Goal: Task Accomplishment & Management: Use online tool/utility

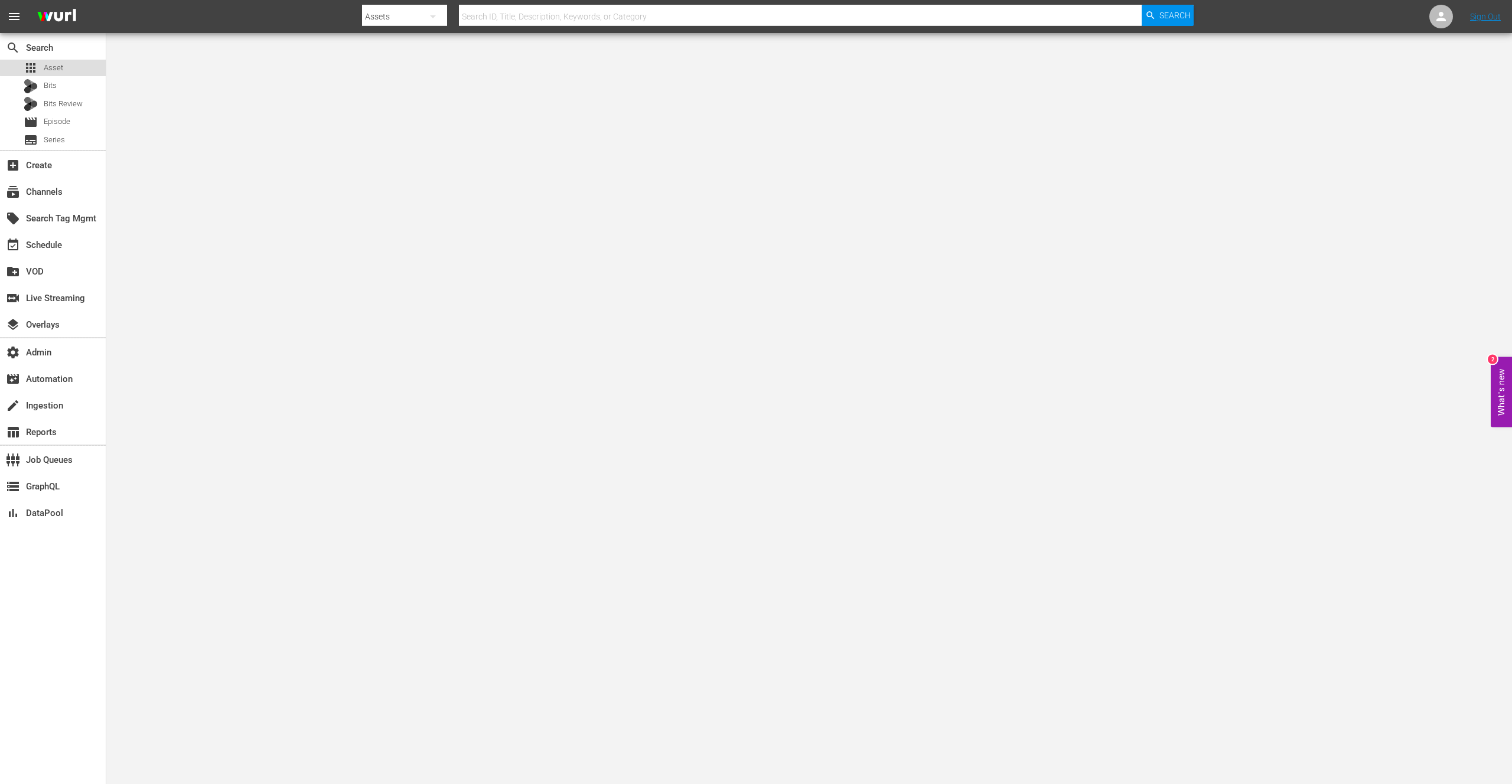
click at [55, 67] on span "Asset" at bounding box center [53, 68] width 20 height 12
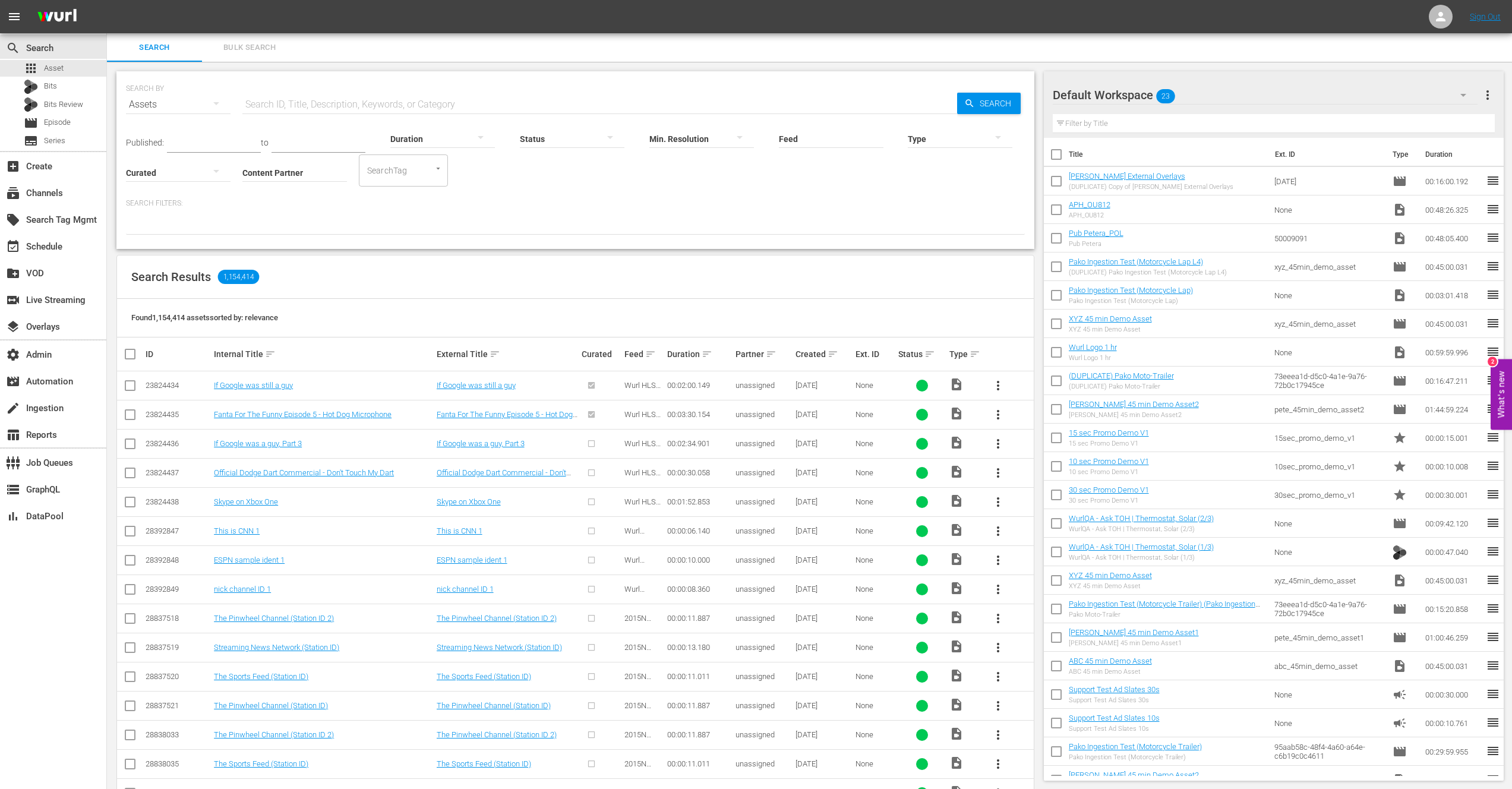
click at [289, 177] on input "Content Partner" at bounding box center [295, 173] width 104 height 43
click at [307, 202] on div "Cineverse-EntrepreneurTV (417)" at bounding box center [338, 205] width 174 height 28
type input "Cineverse-EntrepreneurTV (417)"
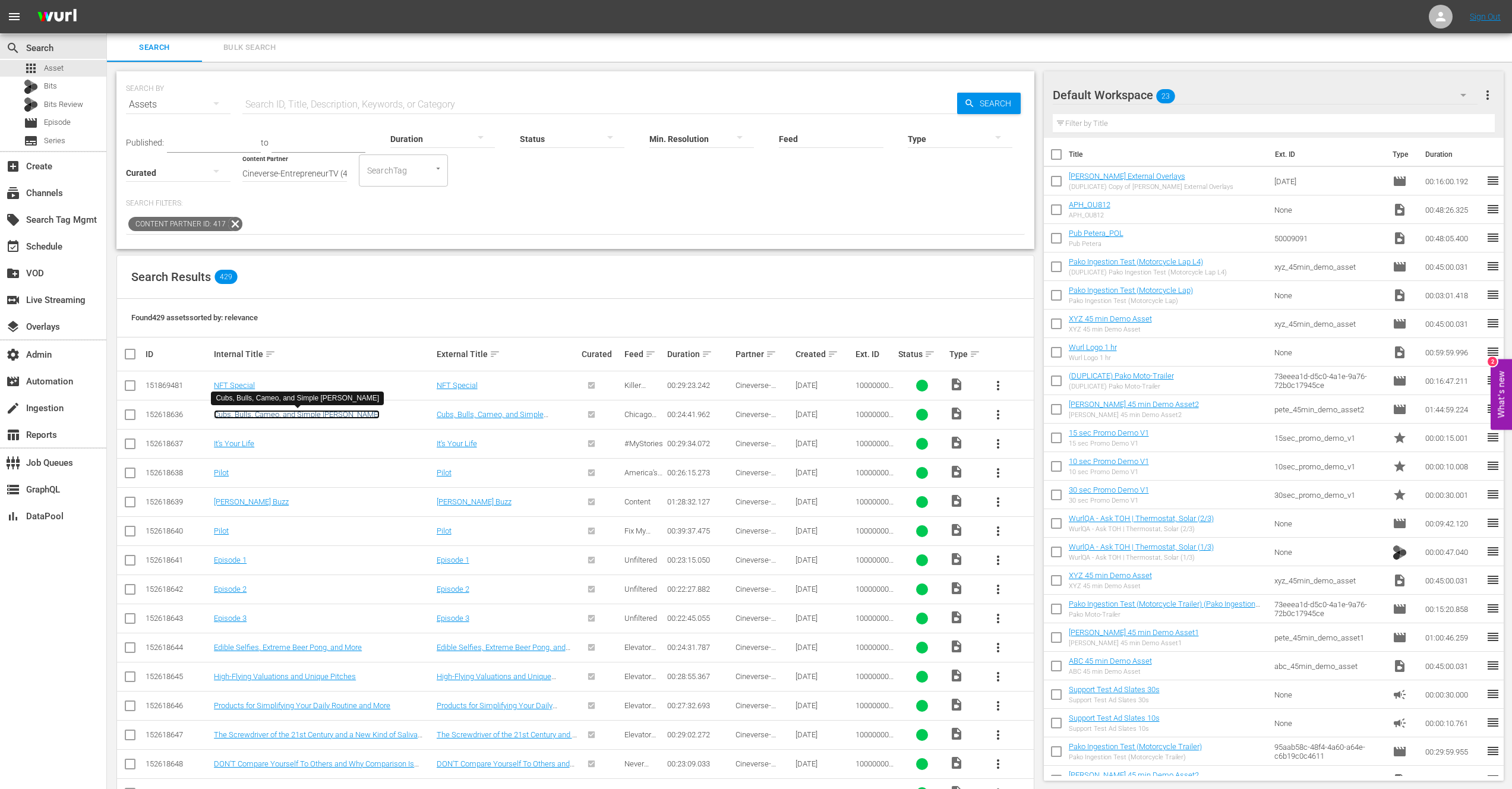
click at [269, 414] on link "Cubs, Bulls, Cameo, and Simple [PERSON_NAME]" at bounding box center [296, 414] width 166 height 9
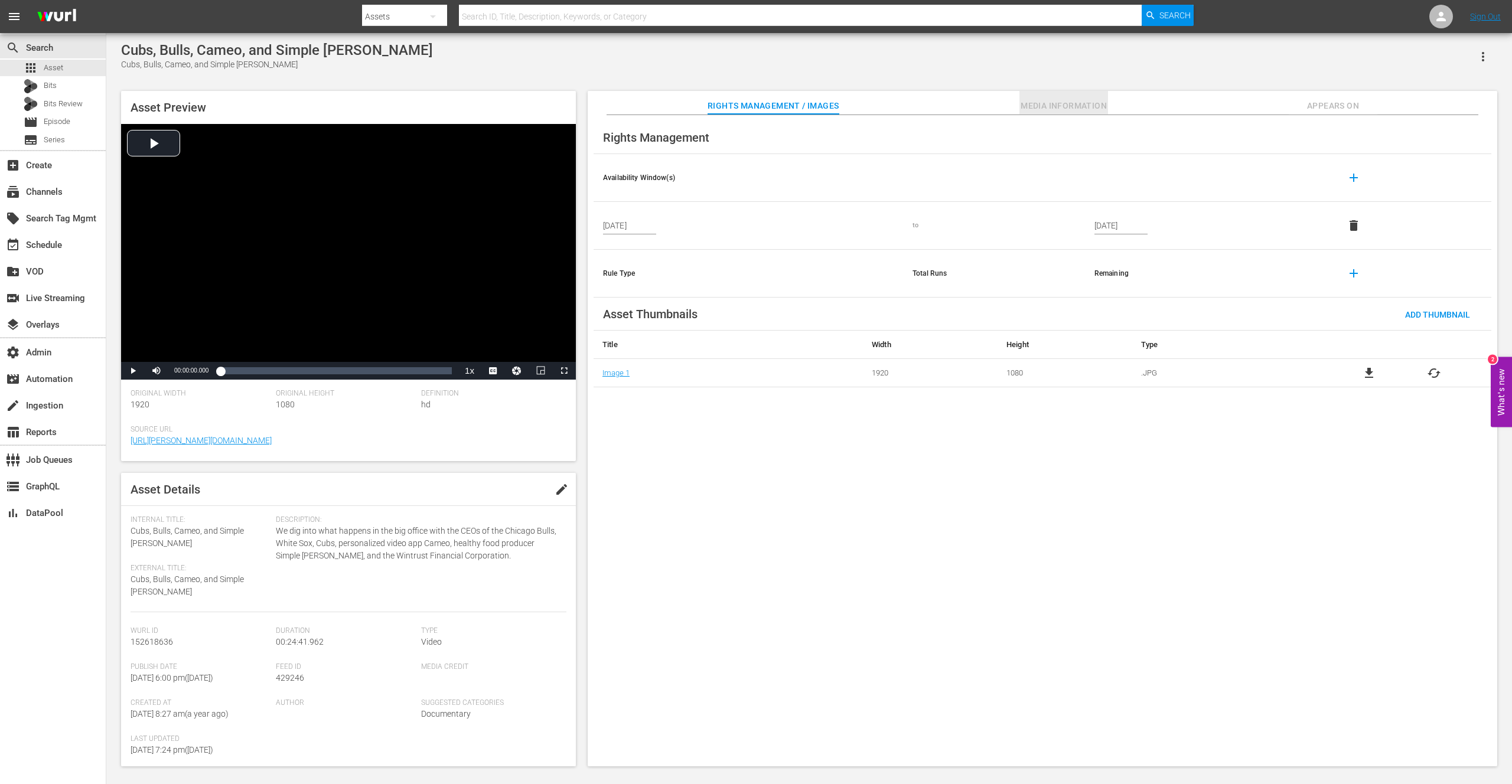
click at [1059, 107] on span "Media Information" at bounding box center [1064, 106] width 89 height 15
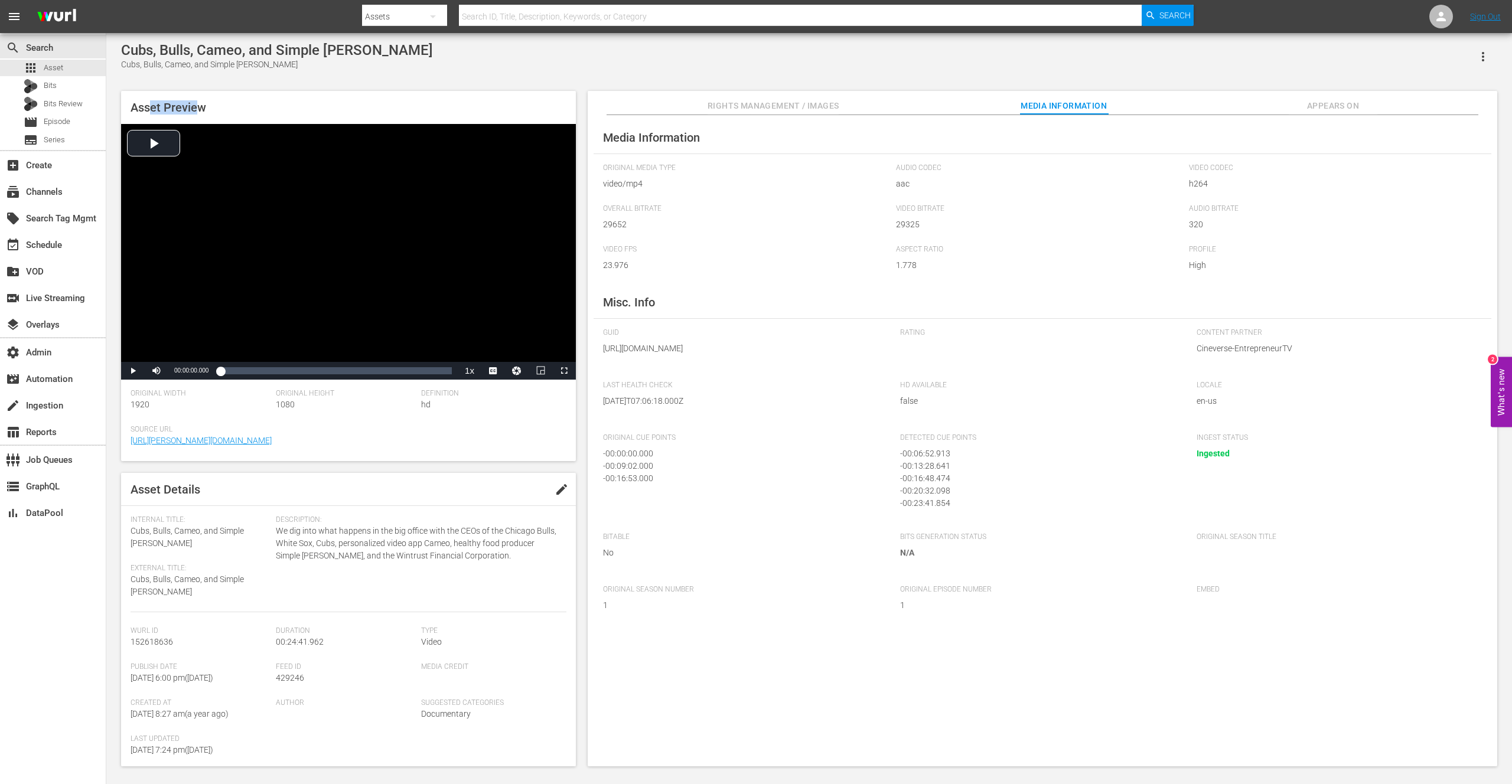
drag, startPoint x: 197, startPoint y: 112, endPoint x: 162, endPoint y: 120, distance: 35.9
click at [148, 113] on span "Asset Preview" at bounding box center [168, 107] width 76 height 14
drag, startPoint x: 611, startPoint y: 450, endPoint x: 669, endPoint y: 490, distance: 70.5
click at [669, 490] on div "Original Cue Points - 00:00:00.000 - 00:09:02.000 - 00:16:53.000" at bounding box center [745, 477] width 285 height 87
click at [650, 485] on div "- 00:16:53.000" at bounding box center [739, 478] width 273 height 12
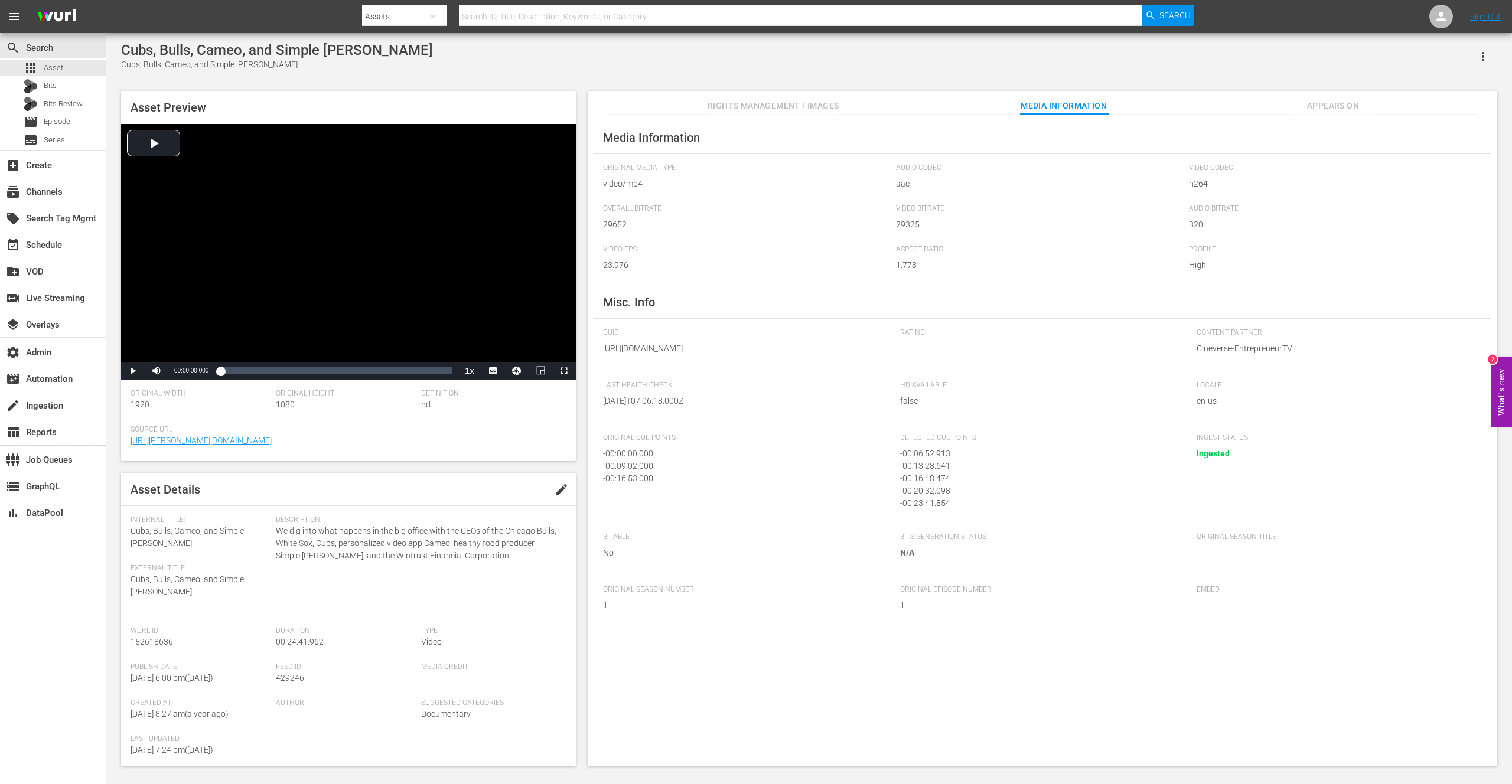
click at [944, 472] on div "- 00:13:28.641" at bounding box center [1036, 466] width 273 height 12
drag, startPoint x: 896, startPoint y: 450, endPoint x: 957, endPoint y: 503, distance: 80.8
click at [956, 505] on div "GUID [URL][DOMAIN_NAME] Rating Content Partner Cineverse-EntrepreneurTV Last He…" at bounding box center [1042, 477] width 879 height 298
click at [968, 494] on div "- 00:20:32.098" at bounding box center [1036, 488] width 273 height 12
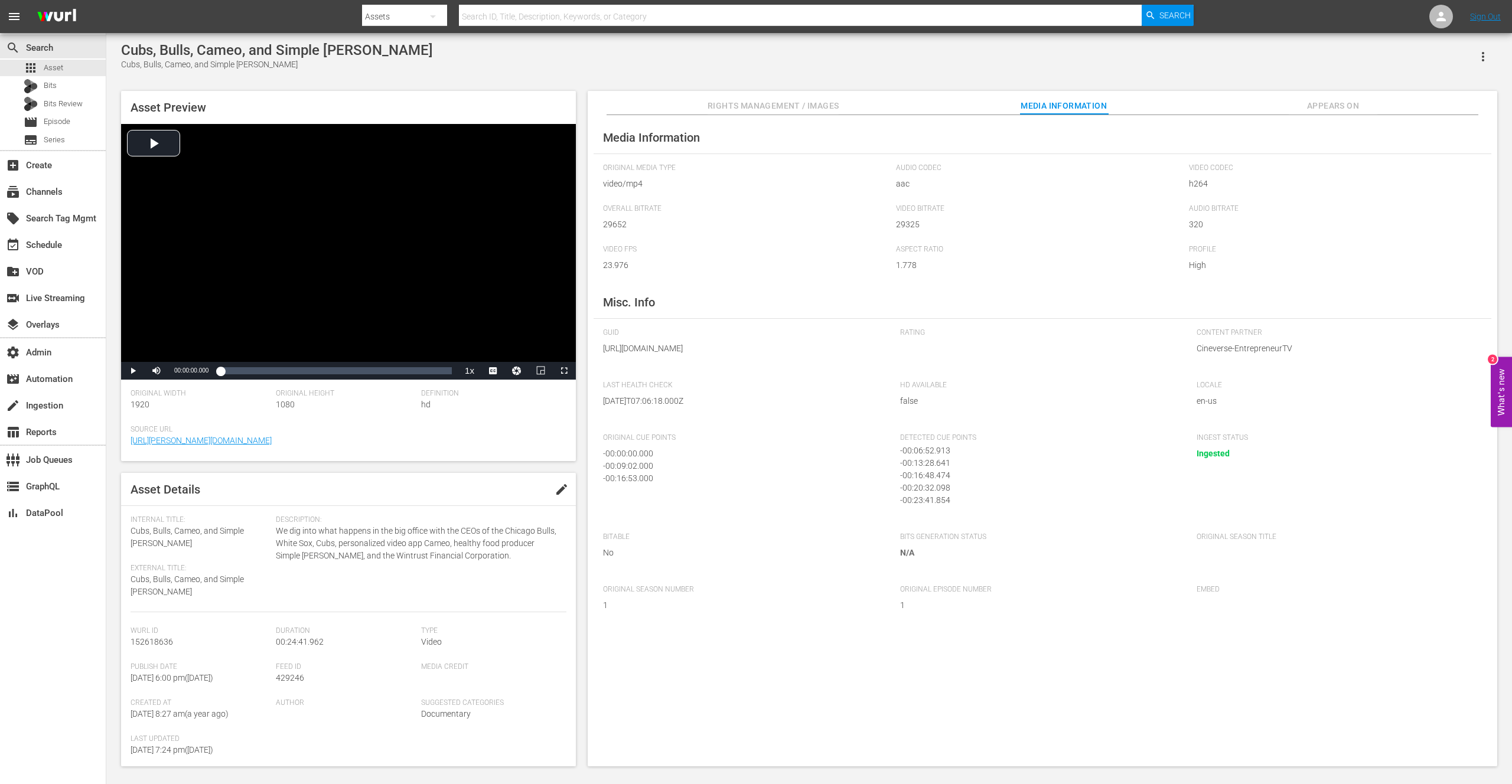
scroll to position [0, 0]
drag, startPoint x: 925, startPoint y: 474, endPoint x: 946, endPoint y: 502, distance: 35.0
click at [946, 502] on div "- 00:06:52.913 - 00:13:28.641 - 00:16:48.474 - 00:20:32.098 - 00:23:41.854" at bounding box center [1039, 477] width 279 height 59
click at [951, 485] on div "- 00:16:48.474" at bounding box center [1036, 478] width 273 height 12
click at [948, 485] on div "- 00:16:48.474" at bounding box center [1036, 478] width 273 height 12
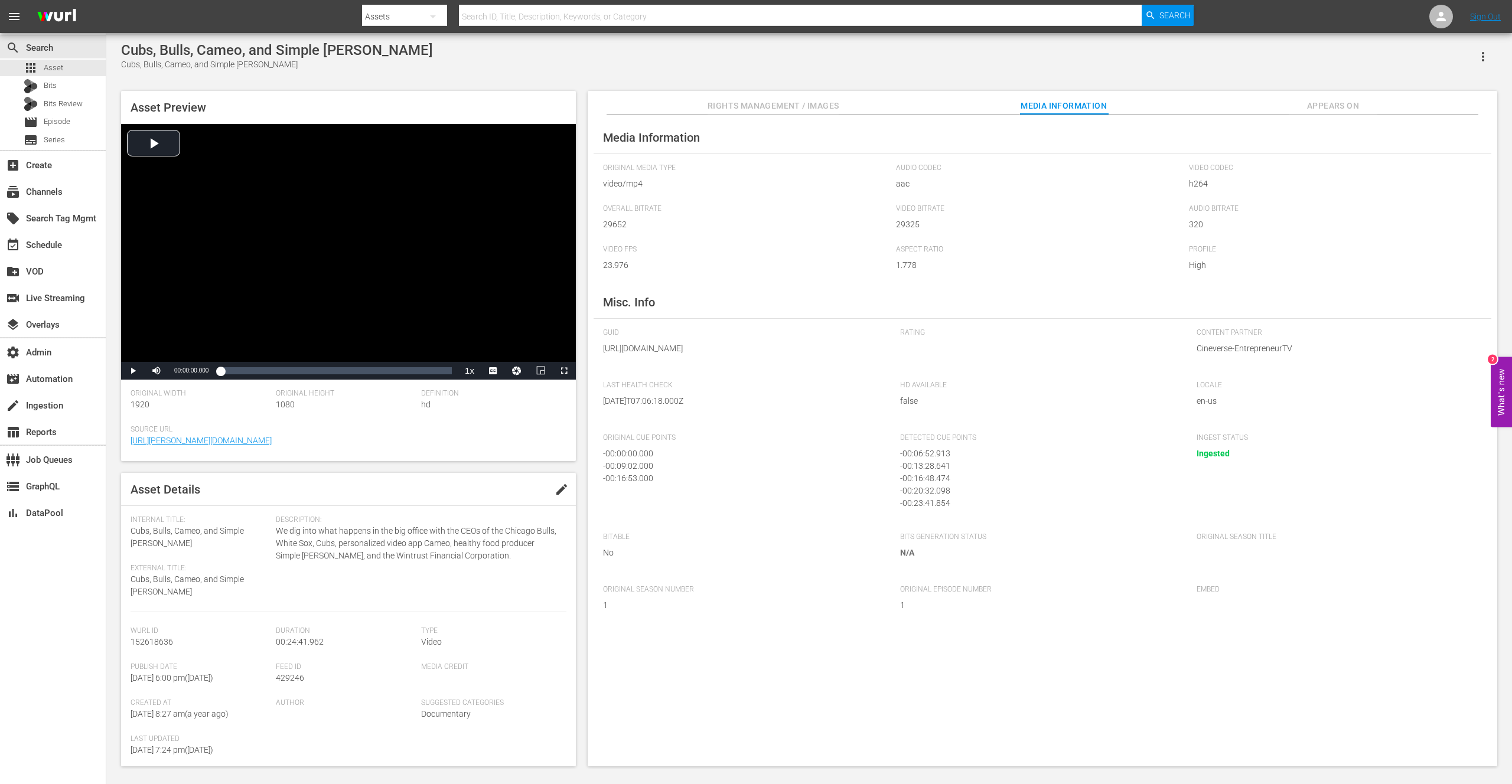
drag, startPoint x: 914, startPoint y: 476, endPoint x: 926, endPoint y: 476, distance: 12.0
click at [926, 472] on div "- 00:13:28.641" at bounding box center [1036, 466] width 273 height 12
drag, startPoint x: 918, startPoint y: 477, endPoint x: 931, endPoint y: 477, distance: 13.0
click at [931, 472] on div "- 00:13:28.641" at bounding box center [1036, 466] width 273 height 12
drag, startPoint x: 920, startPoint y: 477, endPoint x: 939, endPoint y: 477, distance: 19.0
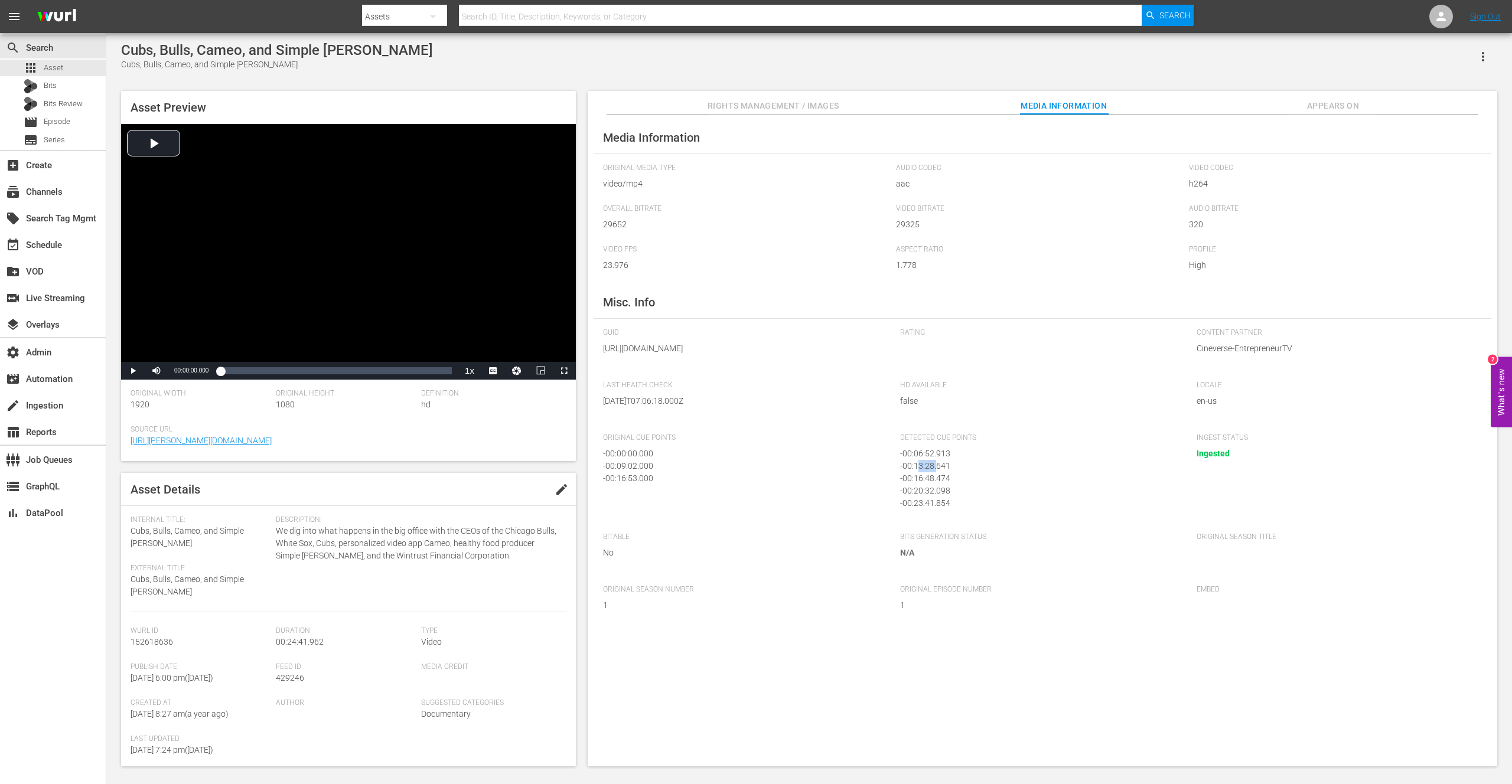
click at [939, 472] on div "- 00:13:28.641" at bounding box center [1036, 466] width 273 height 12
click at [913, 472] on div "- 00:13:28.641" at bounding box center [1036, 466] width 273 height 12
drag, startPoint x: 943, startPoint y: 507, endPoint x: 920, endPoint y: 465, distance: 47.9
click at [923, 466] on div "- 00:06:52.913 - 00:13:28.641 - 00:16:48.474 - 00:20:32.098 - 00:23:41.854" at bounding box center [1039, 477] width 279 height 59
click at [1334, 102] on span "Appears On" at bounding box center [1333, 106] width 89 height 15
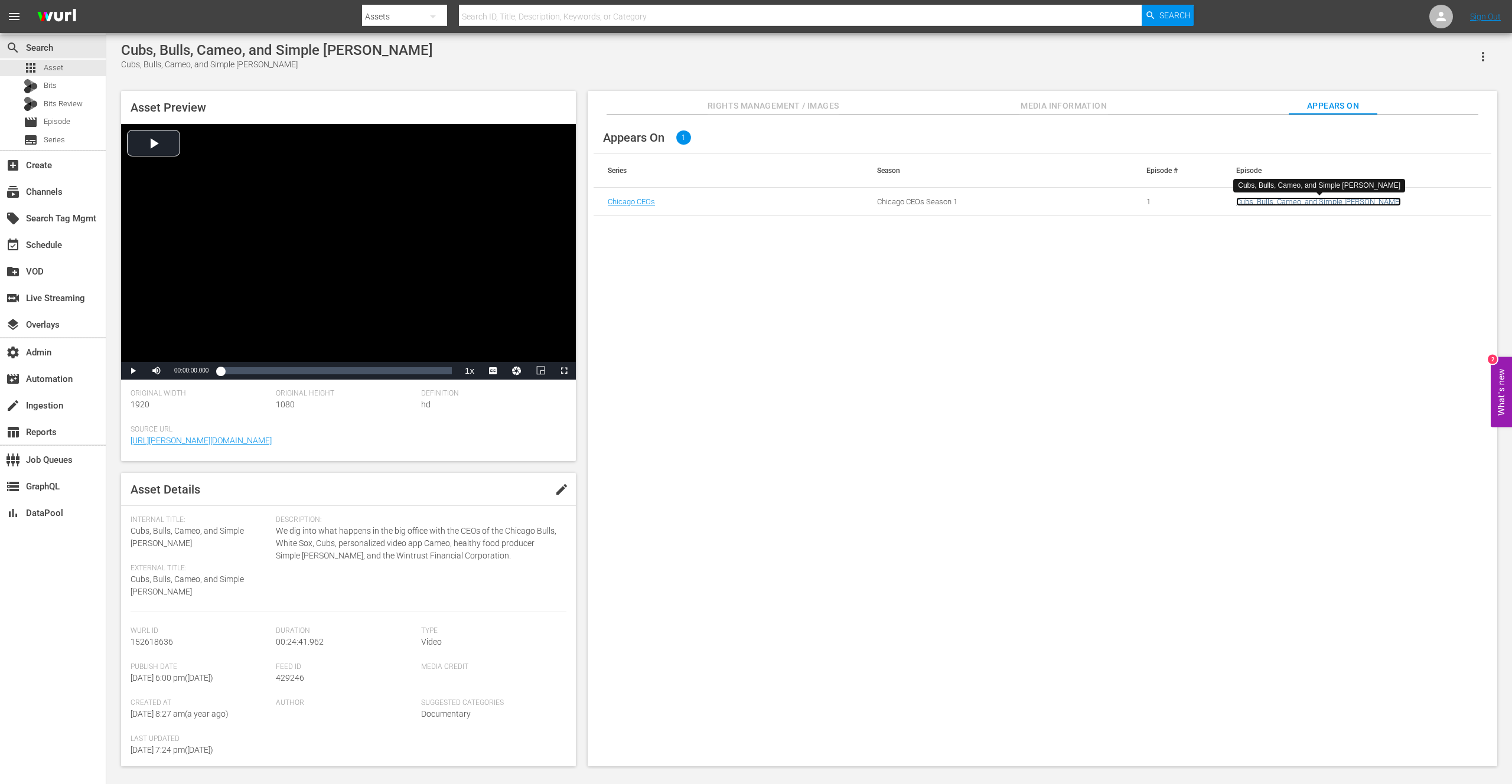
click at [1266, 201] on link "Cubs, Bulls, Cameo, and Simple [PERSON_NAME]" at bounding box center [1318, 201] width 165 height 9
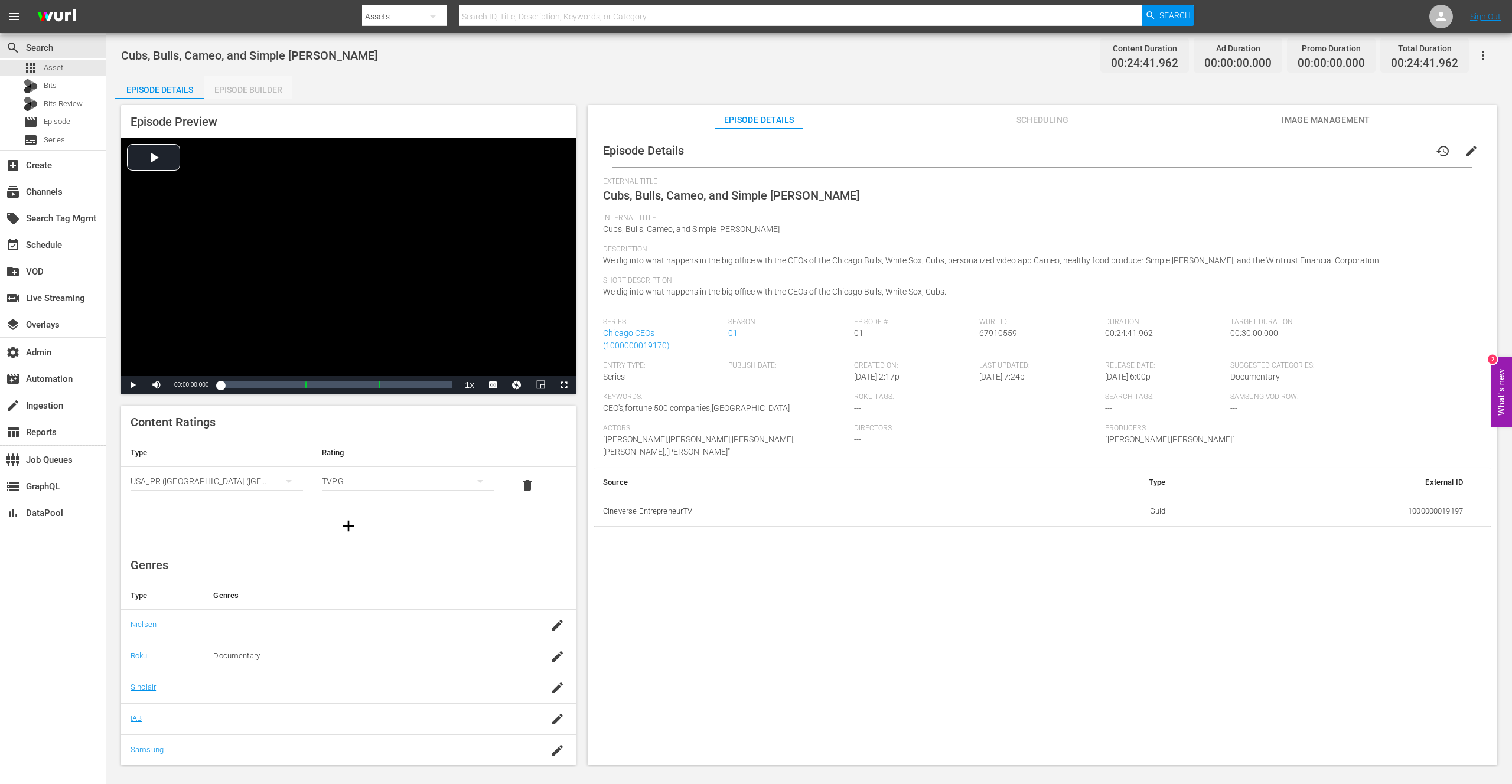
click at [259, 89] on div "Episode Builder" at bounding box center [248, 89] width 89 height 28
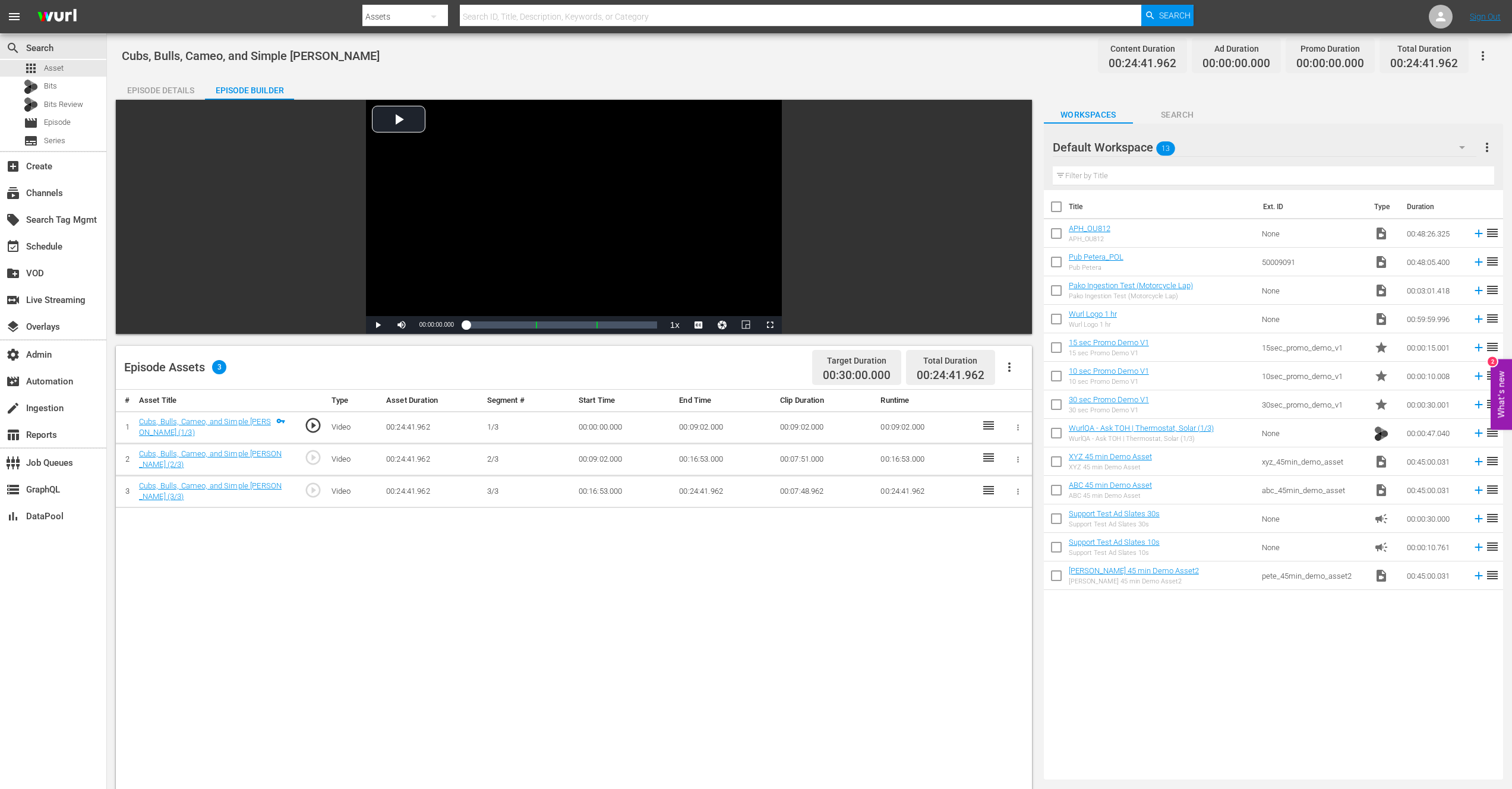
click at [1010, 368] on icon "button" at bounding box center [1009, 367] width 14 height 14
click at [1033, 370] on div "Edit Cue Points" at bounding box center [1045, 371] width 81 height 28
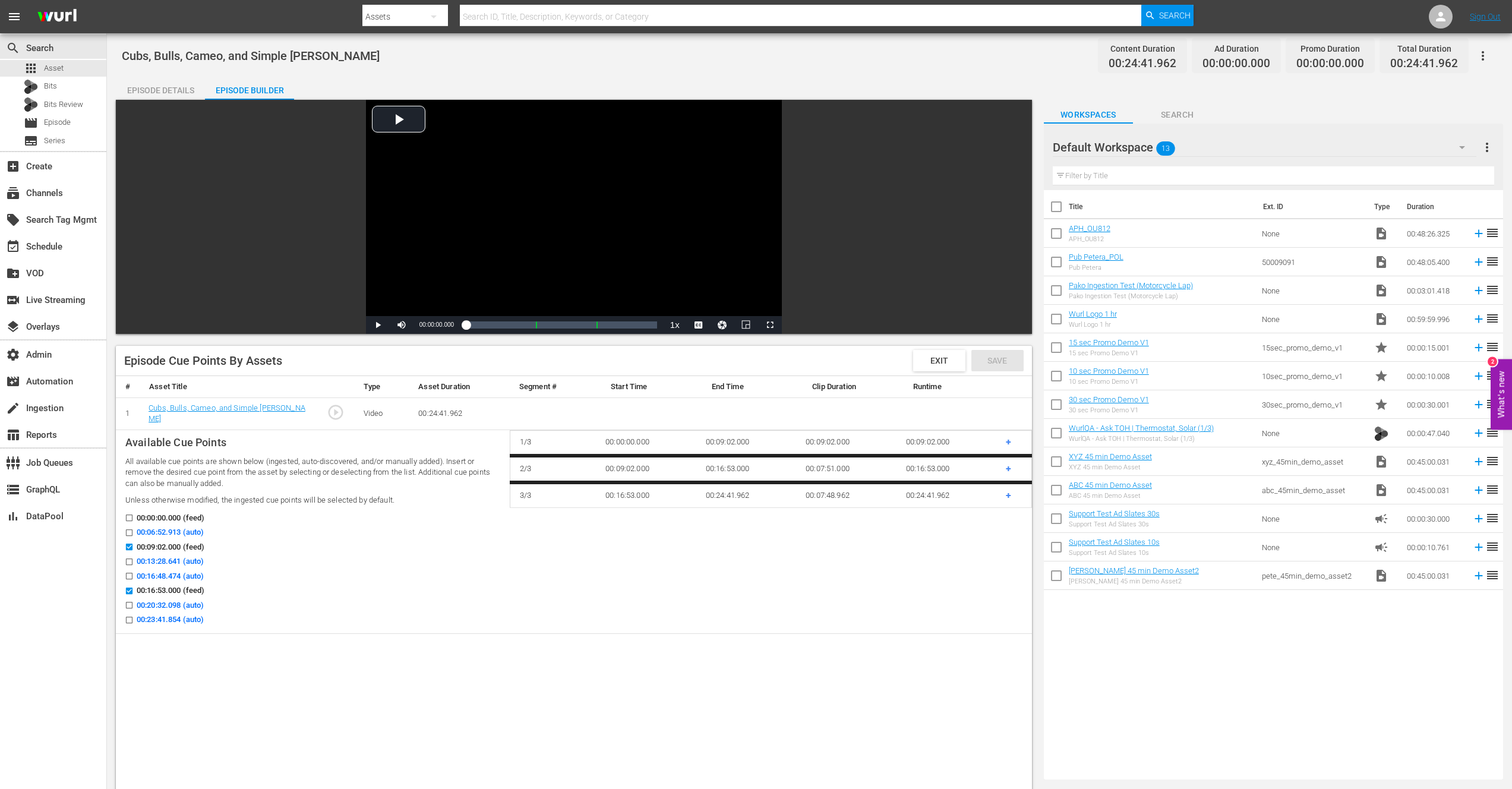
click at [131, 531] on input "00:06:52.913 (auto)" at bounding box center [126, 535] width 15 height 9
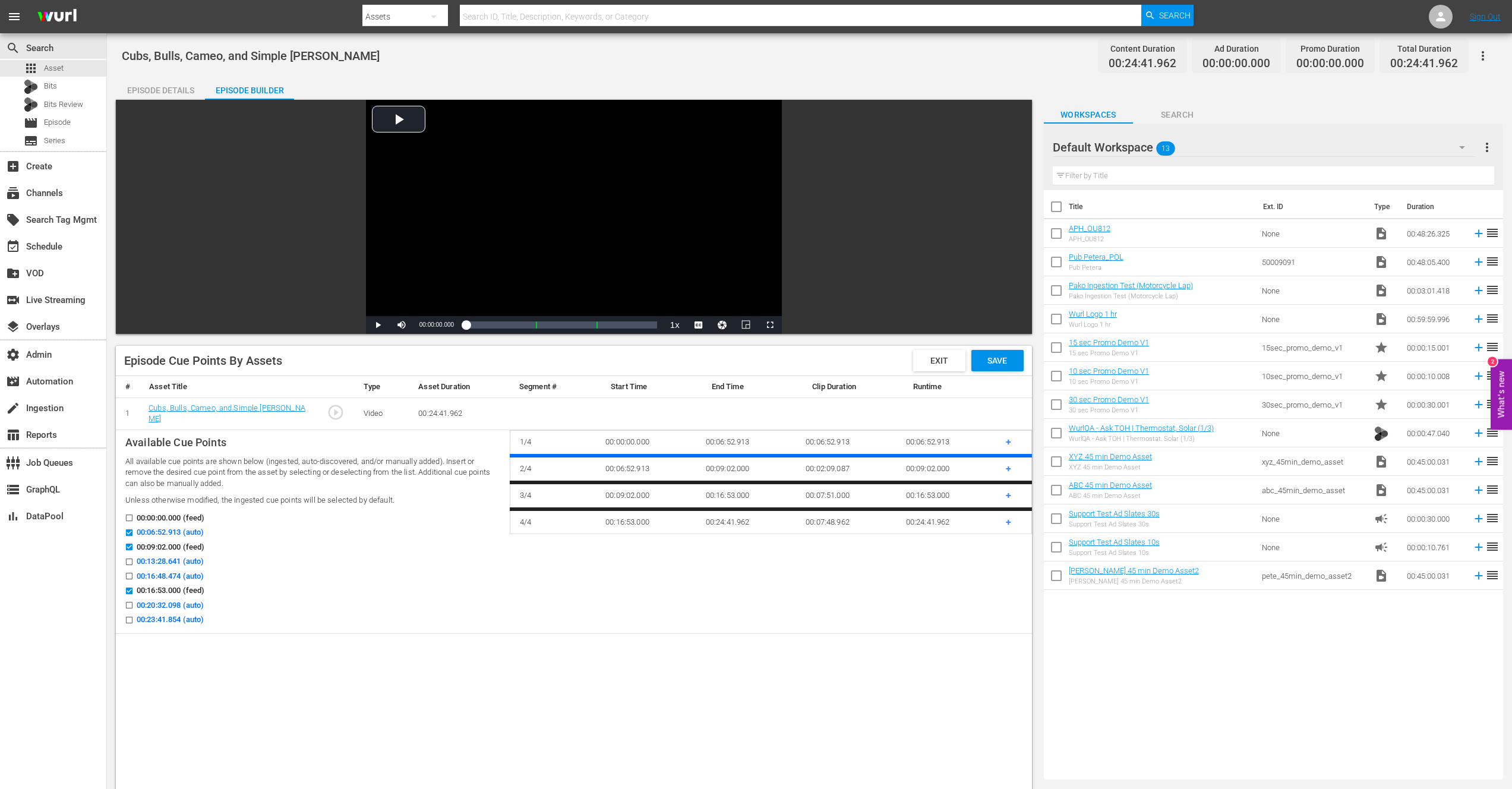
click at [151, 532] on span "00:06:52.913 (auto)" at bounding box center [170, 532] width 67 height 12
click at [133, 532] on input "00:06:52.913 (auto)" at bounding box center [126, 535] width 15 height 9
checkbox input "false"
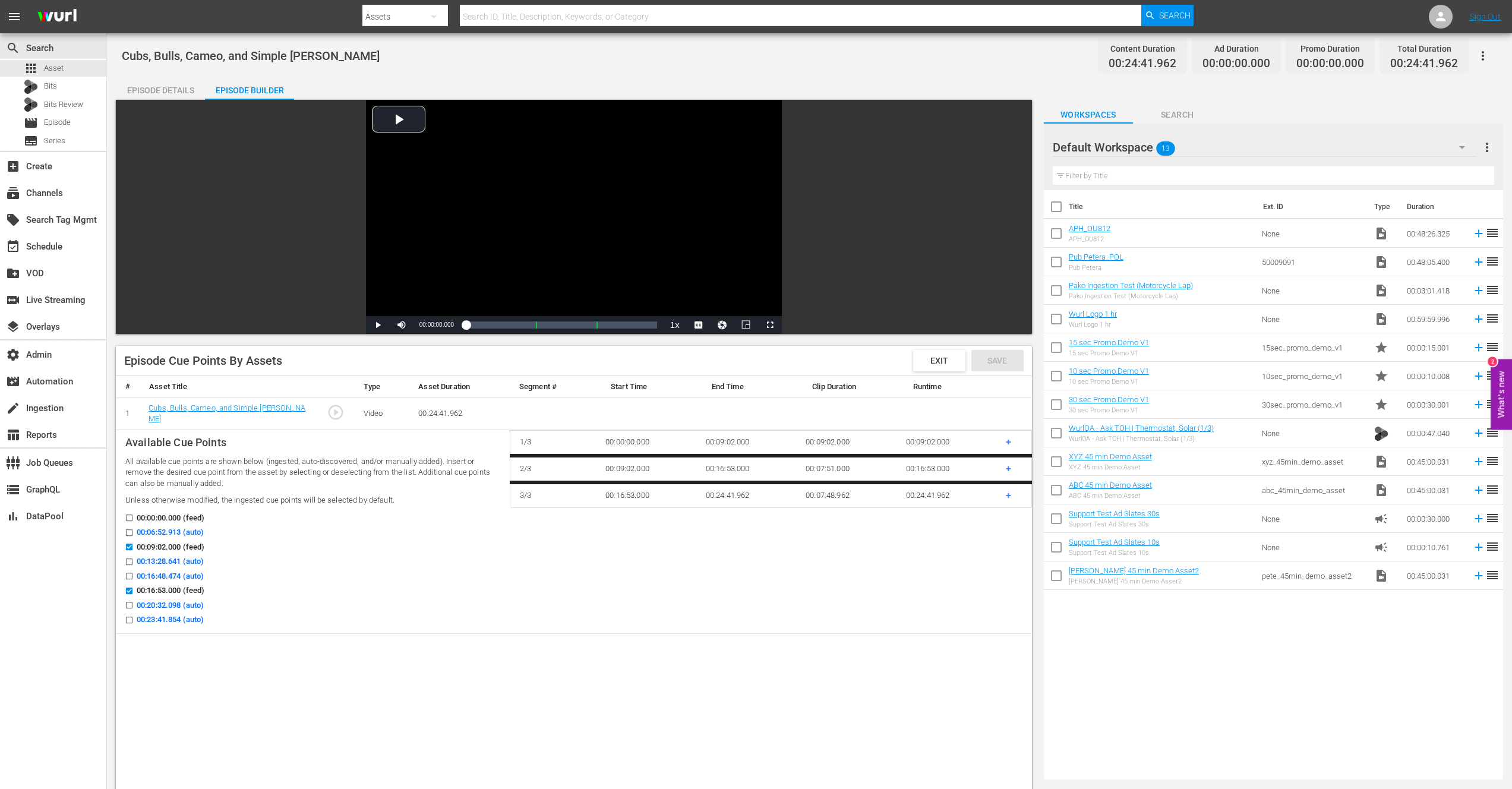
click at [148, 559] on span "00:13:28.641 (auto)" at bounding box center [170, 561] width 67 height 12
click at [133, 559] on input "00:13:28.641 (auto)" at bounding box center [126, 564] width 15 height 9
checkbox input "true"
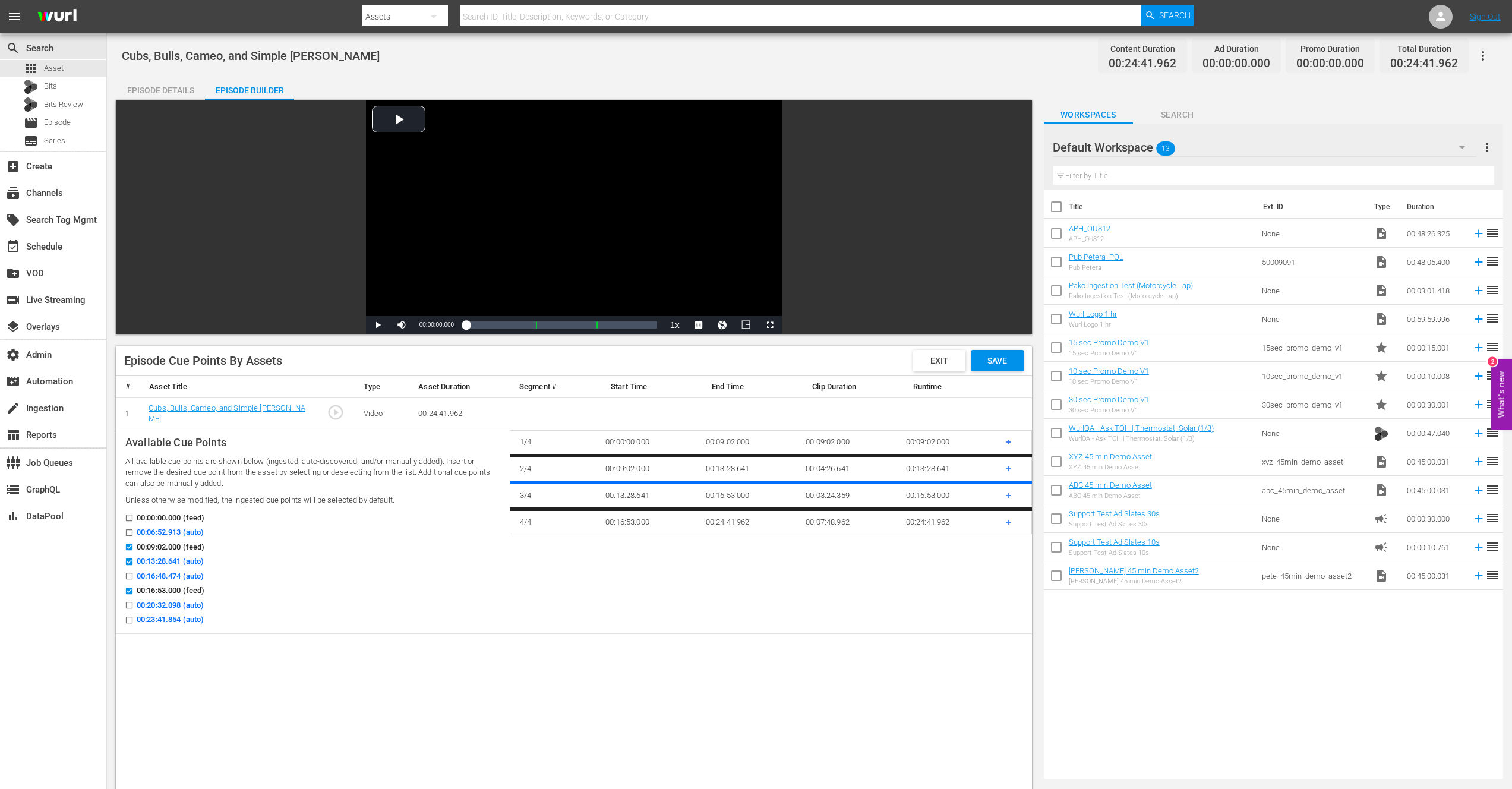
click at [1009, 466] on span "+" at bounding box center [1008, 468] width 5 height 11
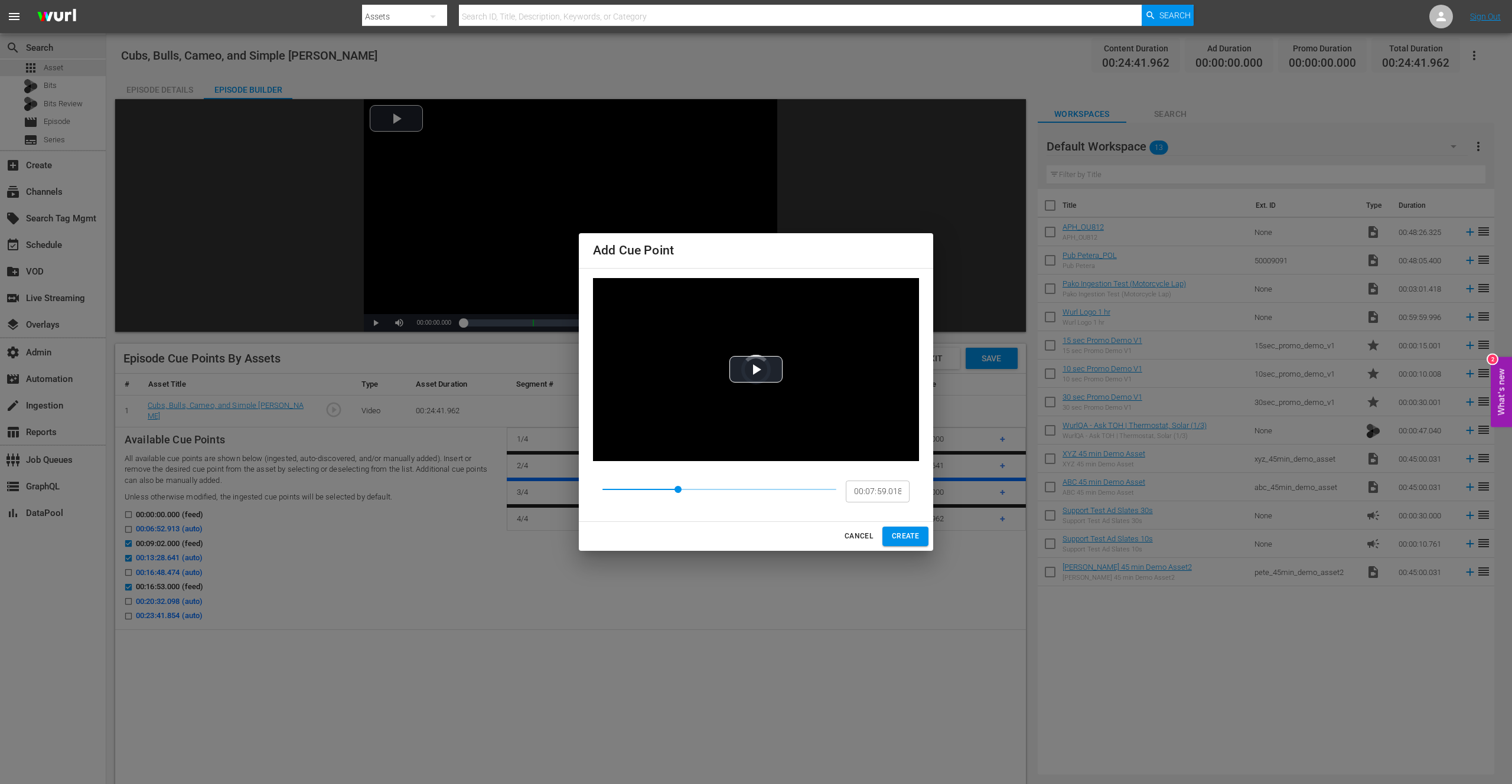
drag, startPoint x: 687, startPoint y: 490, endPoint x: 678, endPoint y: 490, distance: 9.0
click at [678, 490] on span at bounding box center [678, 489] width 7 height 7
click at [685, 488] on span at bounding box center [681, 489] width 7 height 7
drag, startPoint x: 686, startPoint y: 488, endPoint x: 697, endPoint y: 486, distance: 11.2
click at [690, 486] on span at bounding box center [686, 489] width 7 height 7
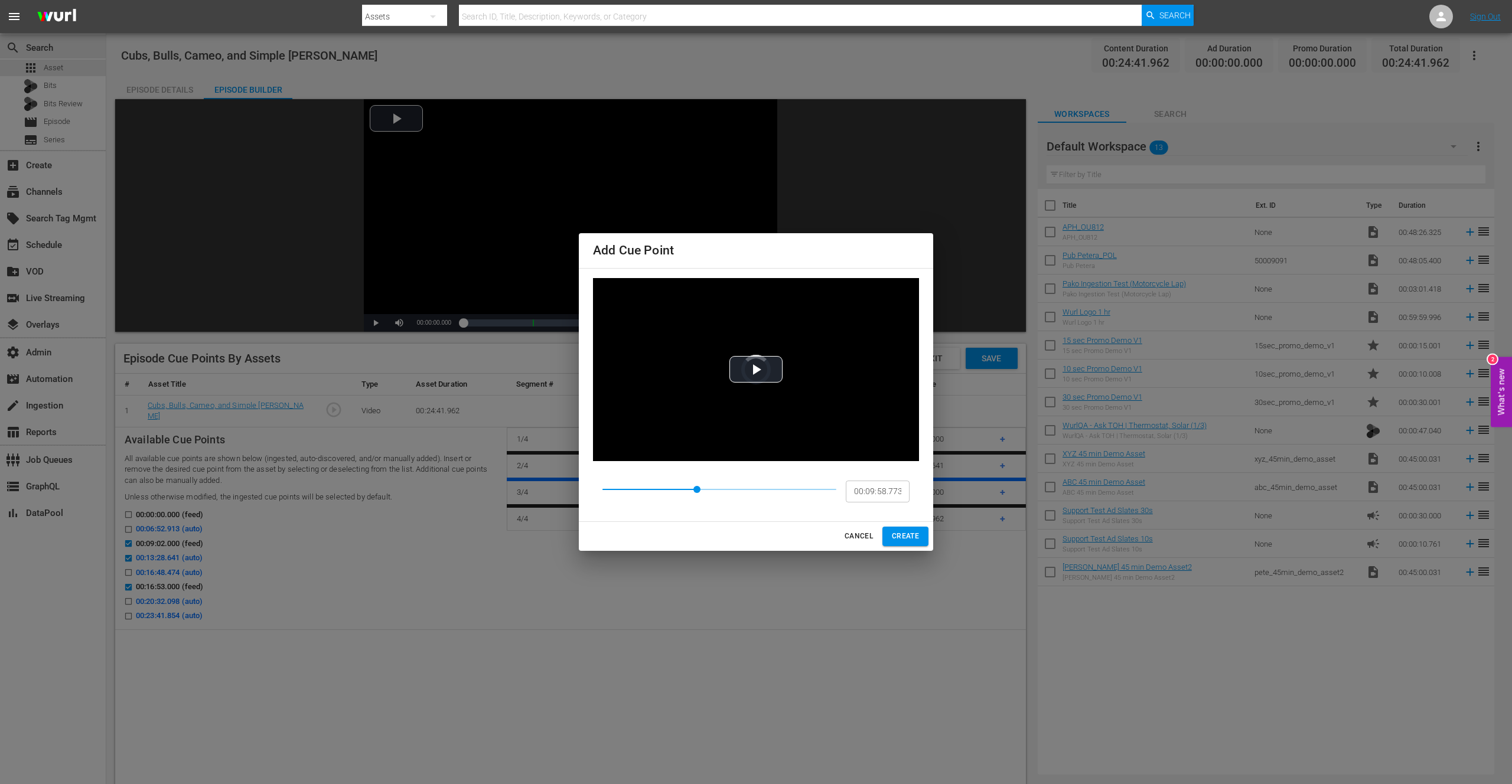
type input "00:09:02.000"
click at [903, 535] on span "CREATE" at bounding box center [905, 536] width 27 height 12
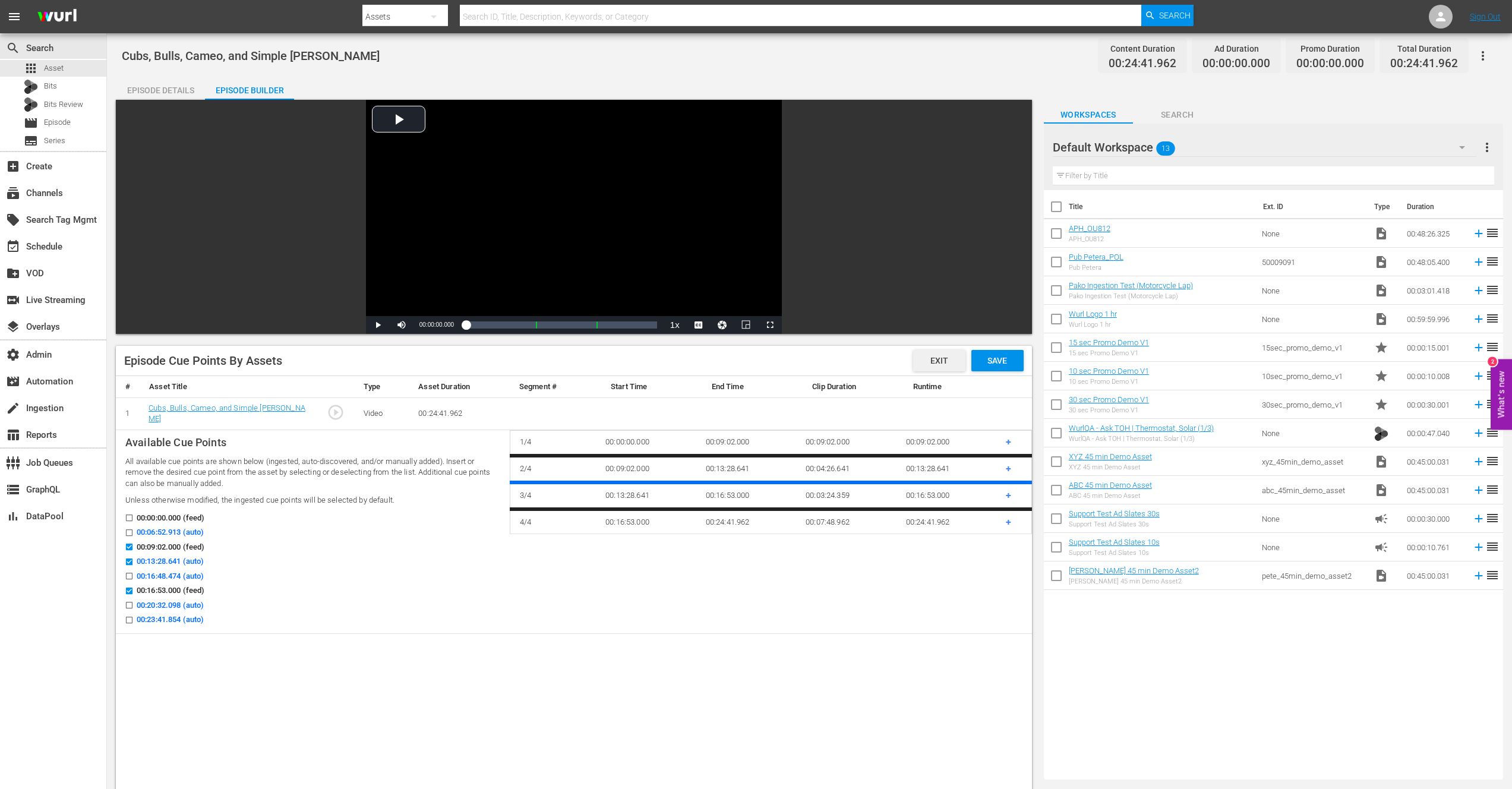
click at [935, 361] on span "Exit" at bounding box center [940, 361] width 37 height 10
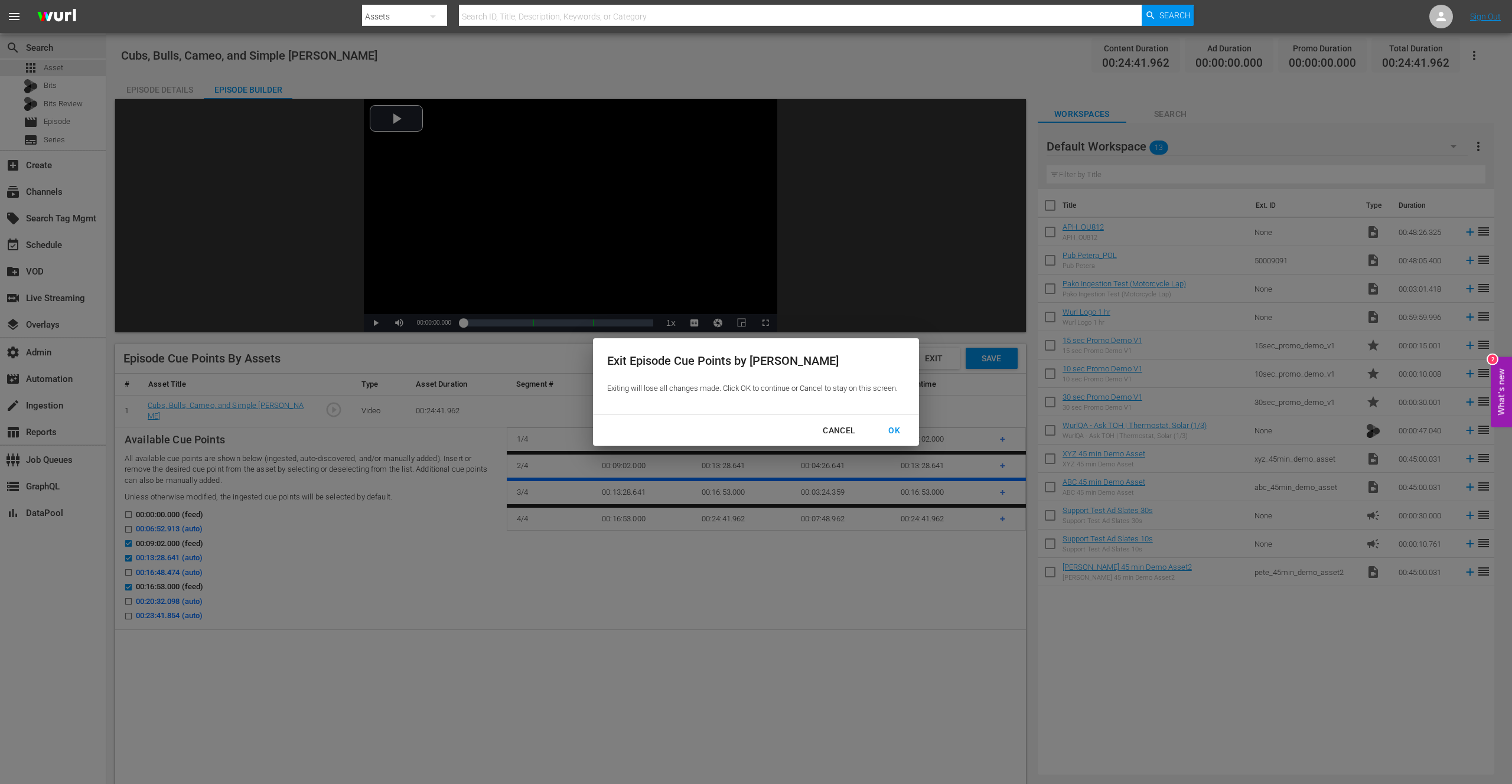
click at [892, 429] on div "OK" at bounding box center [894, 431] width 31 height 15
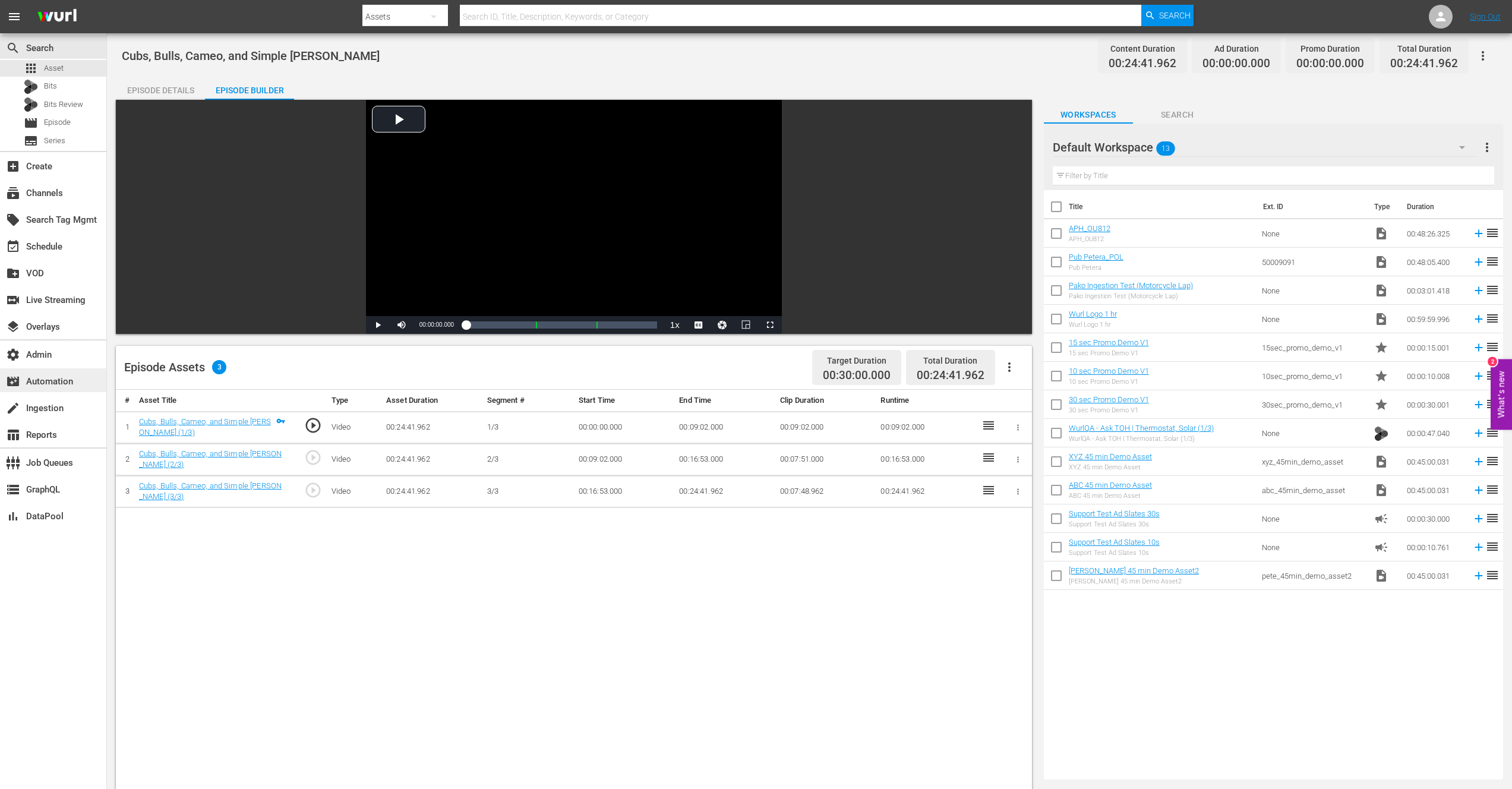
click at [55, 381] on div "movie_filter Automation" at bounding box center [33, 380] width 67 height 11
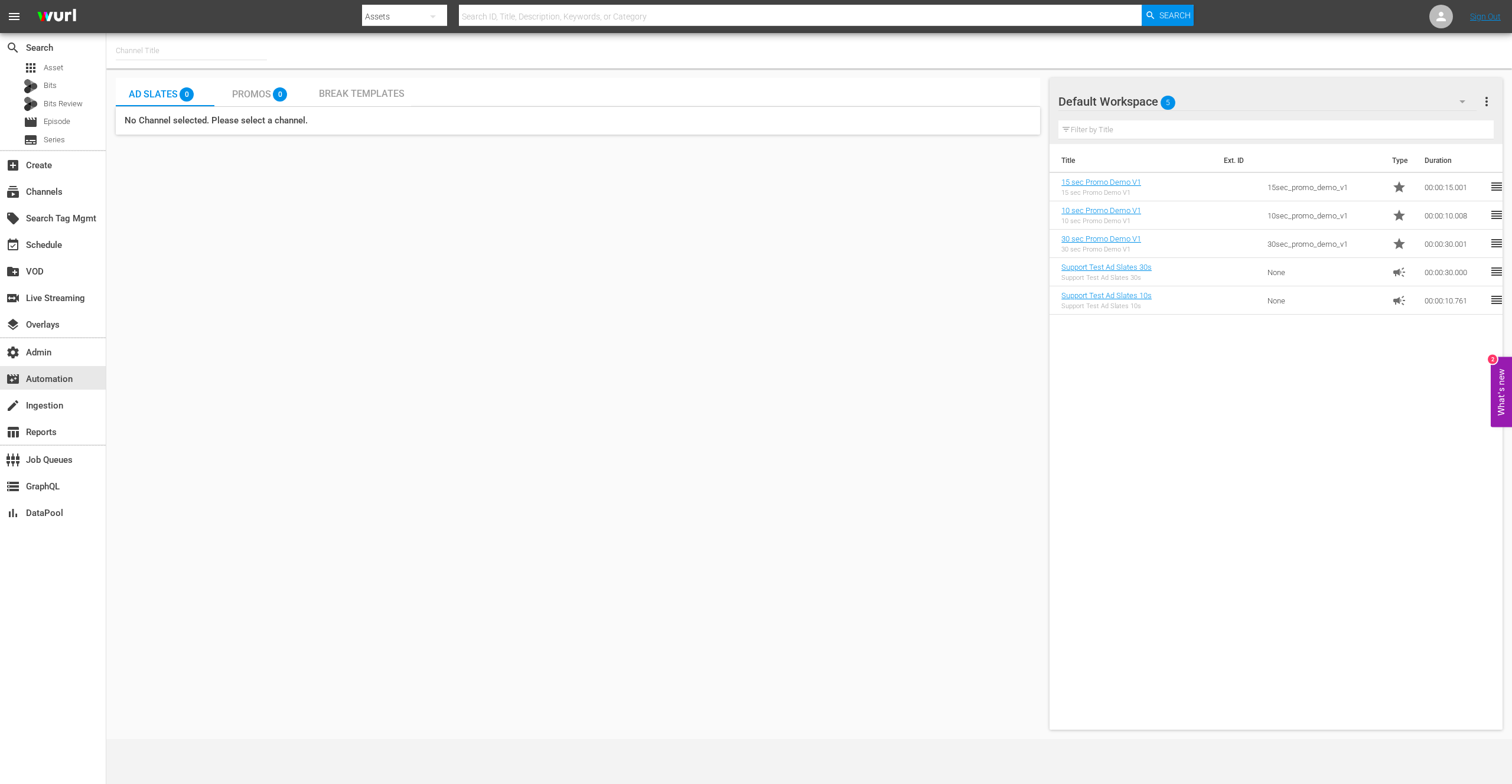
click at [173, 55] on input "text" at bounding box center [191, 51] width 151 height 28
click at [232, 109] on div "[PERSON_NAME] Demo Channel X2 (1580 - pete_demo_channel_x2)" at bounding box center [278, 111] width 306 height 28
type input "[PERSON_NAME] Demo Channel X2 (1580 - pete_demo_channel_x2)"
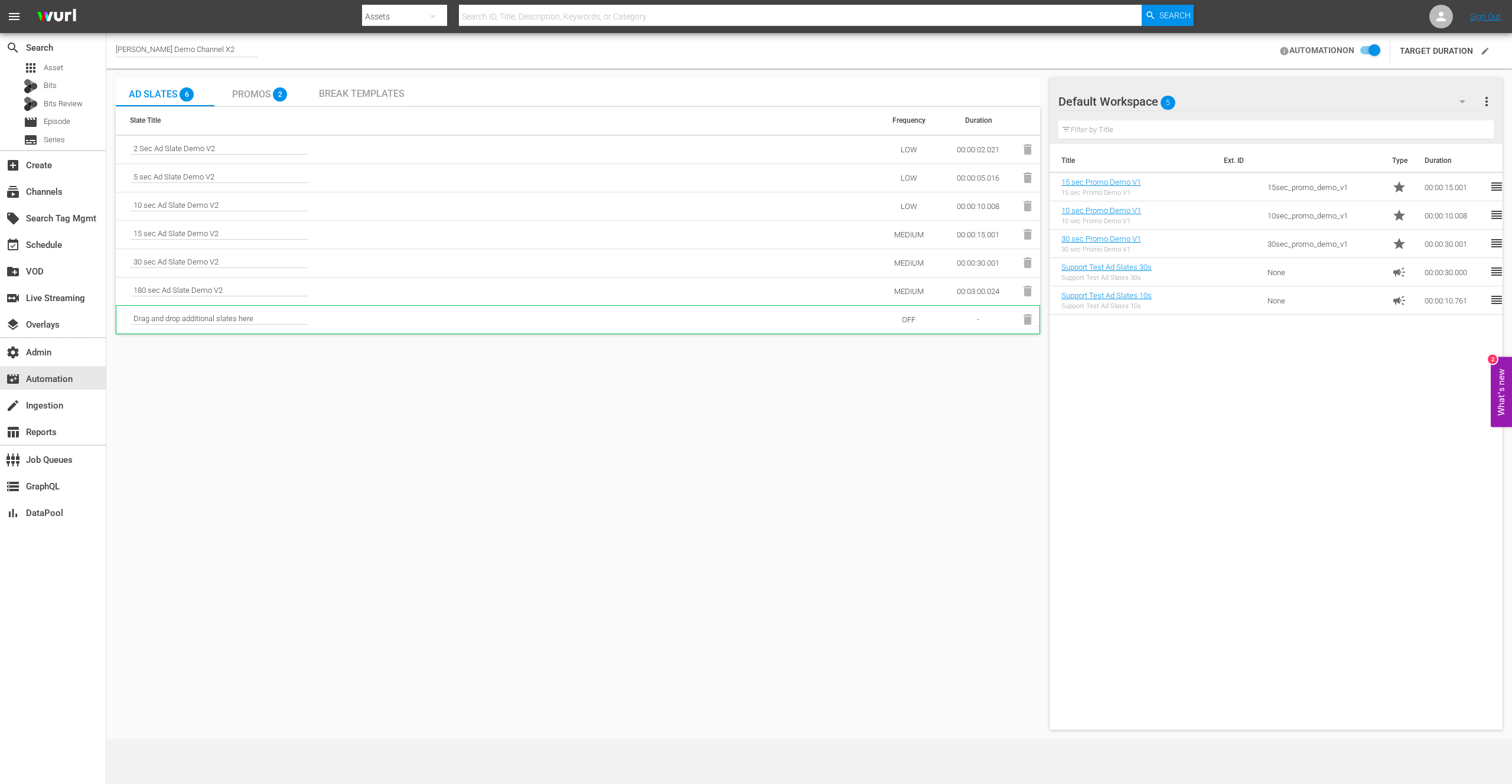
click at [1481, 53] on icon "edit" at bounding box center [1485, 51] width 9 height 9
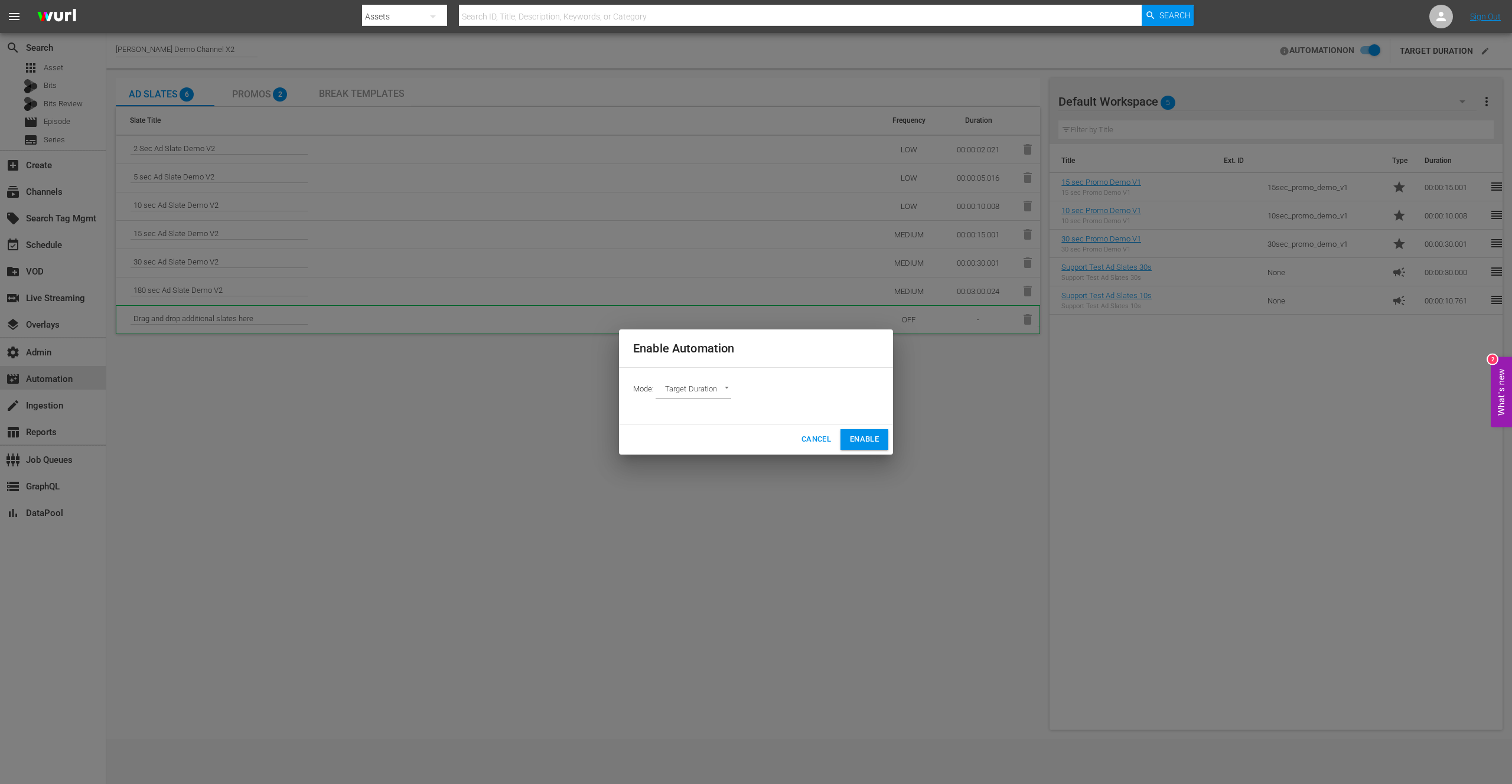
click at [724, 398] on body "menu Search By Assets Search ID, Title, Description, Keywords, or Category Sear…" at bounding box center [756, 392] width 1512 height 784
click at [695, 431] on li "Ads Per Hour" at bounding box center [698, 430] width 87 height 20
type input "ADS_PER_HOUR"
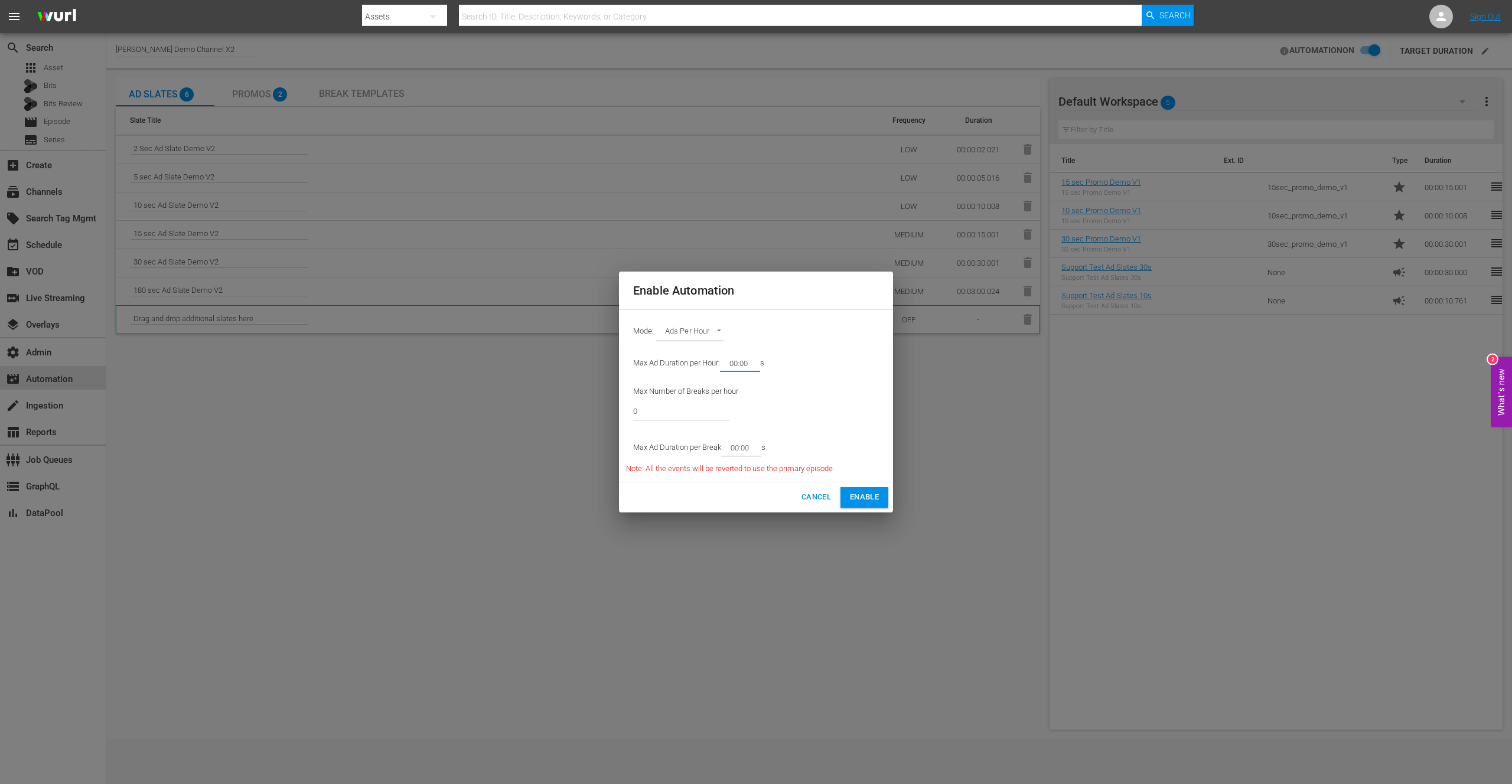
click at [738, 362] on input "00:00" at bounding box center [738, 363] width 36 height 16
type input "02:00"
drag, startPoint x: 640, startPoint y: 415, endPoint x: 631, endPoint y: 415, distance: 9.0
click at [627, 413] on div "Max Number of Breaks per hour 0" at bounding box center [729, 406] width 207 height 54
type input "4"
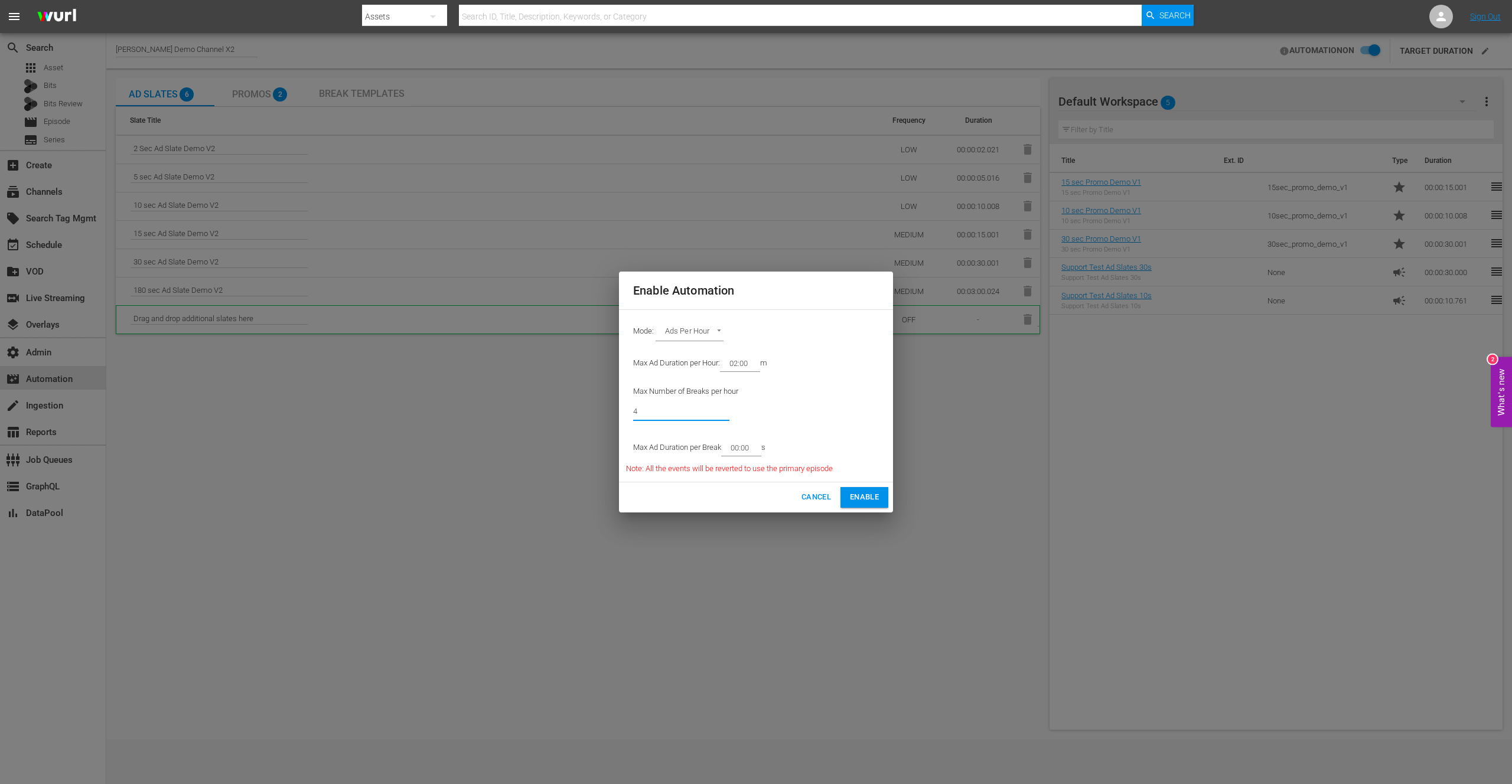
drag, startPoint x: 735, startPoint y: 446, endPoint x: 749, endPoint y: 458, distance: 18.4
click at [735, 446] on input "00:00" at bounding box center [739, 448] width 36 height 16
click at [740, 446] on input "00:00" at bounding box center [739, 448] width 36 height 16
type input "02:00"
click at [739, 362] on input "02:00" at bounding box center [738, 363] width 36 height 16
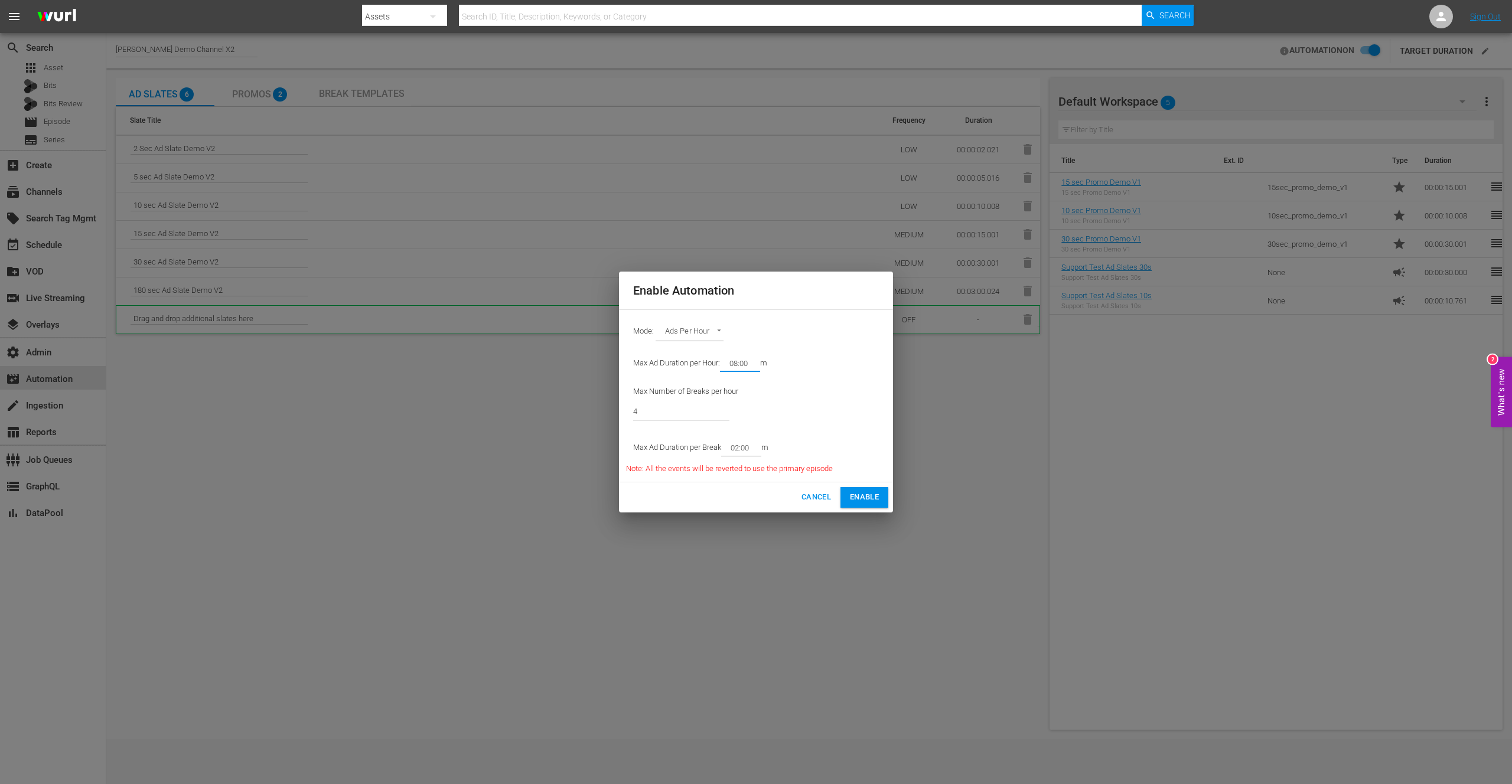
type input "08:00"
click at [860, 493] on span "Enable" at bounding box center [864, 497] width 29 height 14
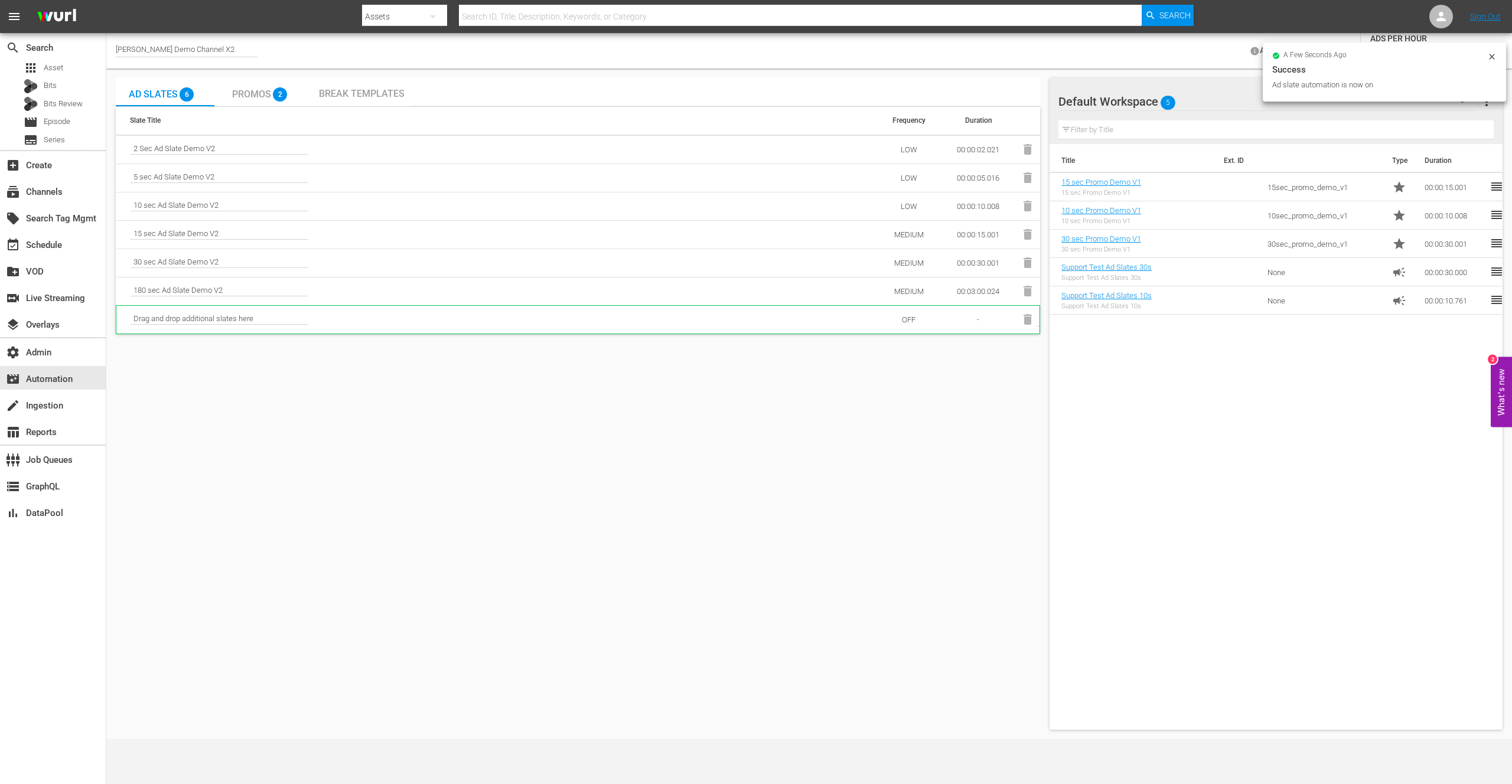
click at [697, 520] on div "Ad Slates 6 Promos 2 Break Templates Slate Title Frequency Duration 2 Sec Ad Sl…" at bounding box center [577, 404] width 924 height 652
click at [51, 69] on span "Asset" at bounding box center [53, 68] width 20 height 12
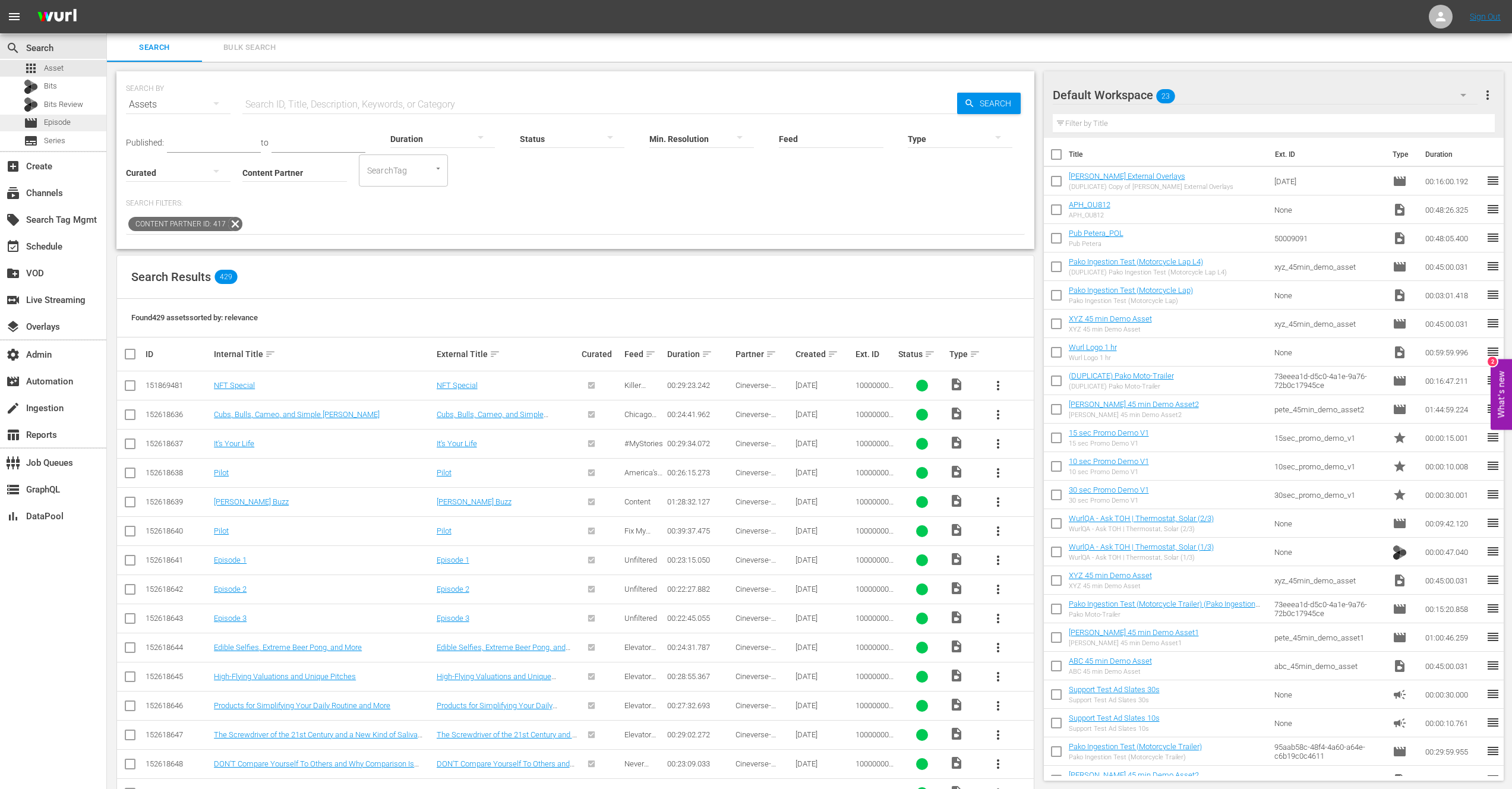
click at [62, 120] on span "Episode" at bounding box center [57, 122] width 27 height 12
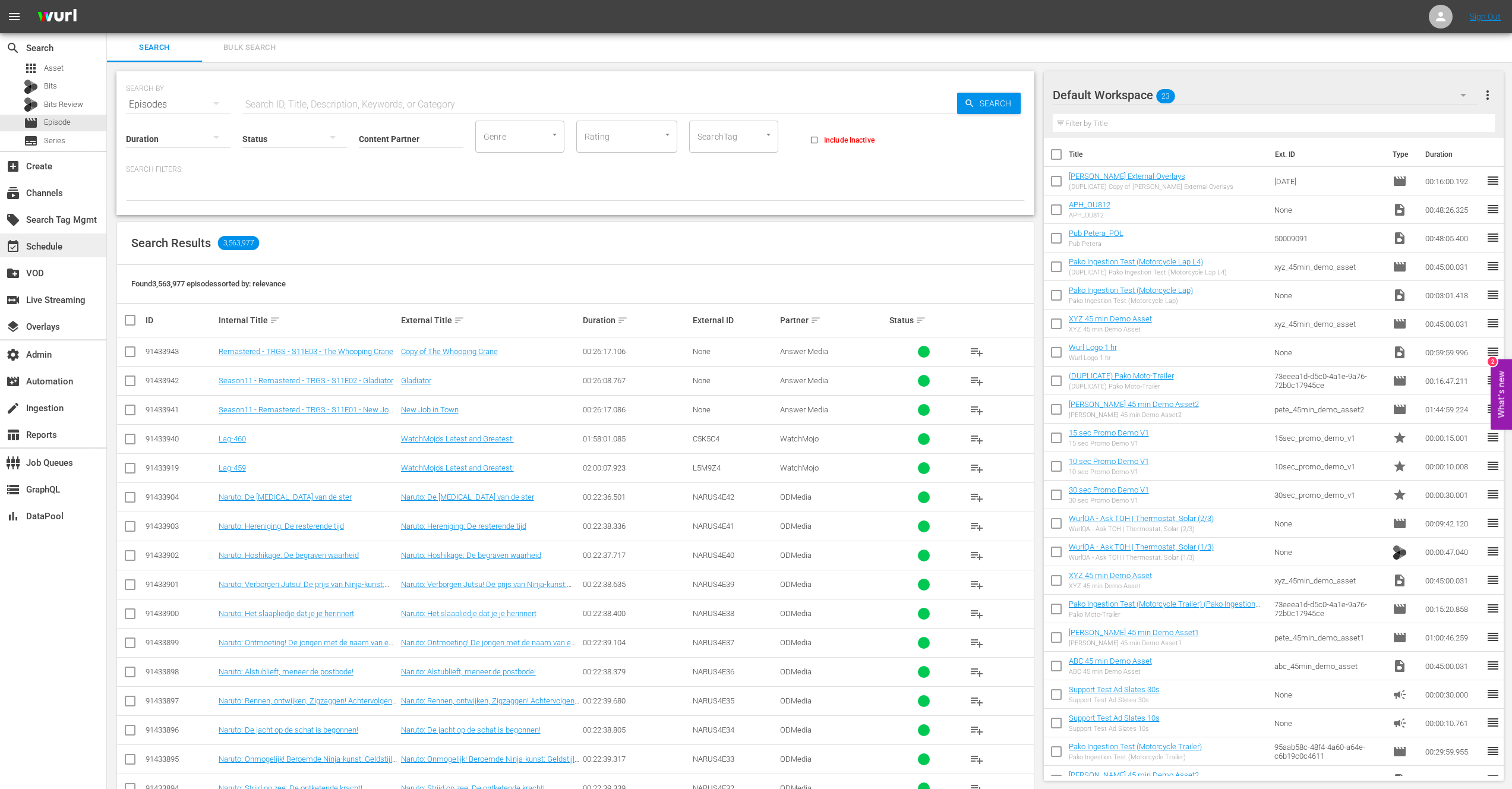
click at [49, 250] on div "event_available Schedule" at bounding box center [33, 245] width 67 height 11
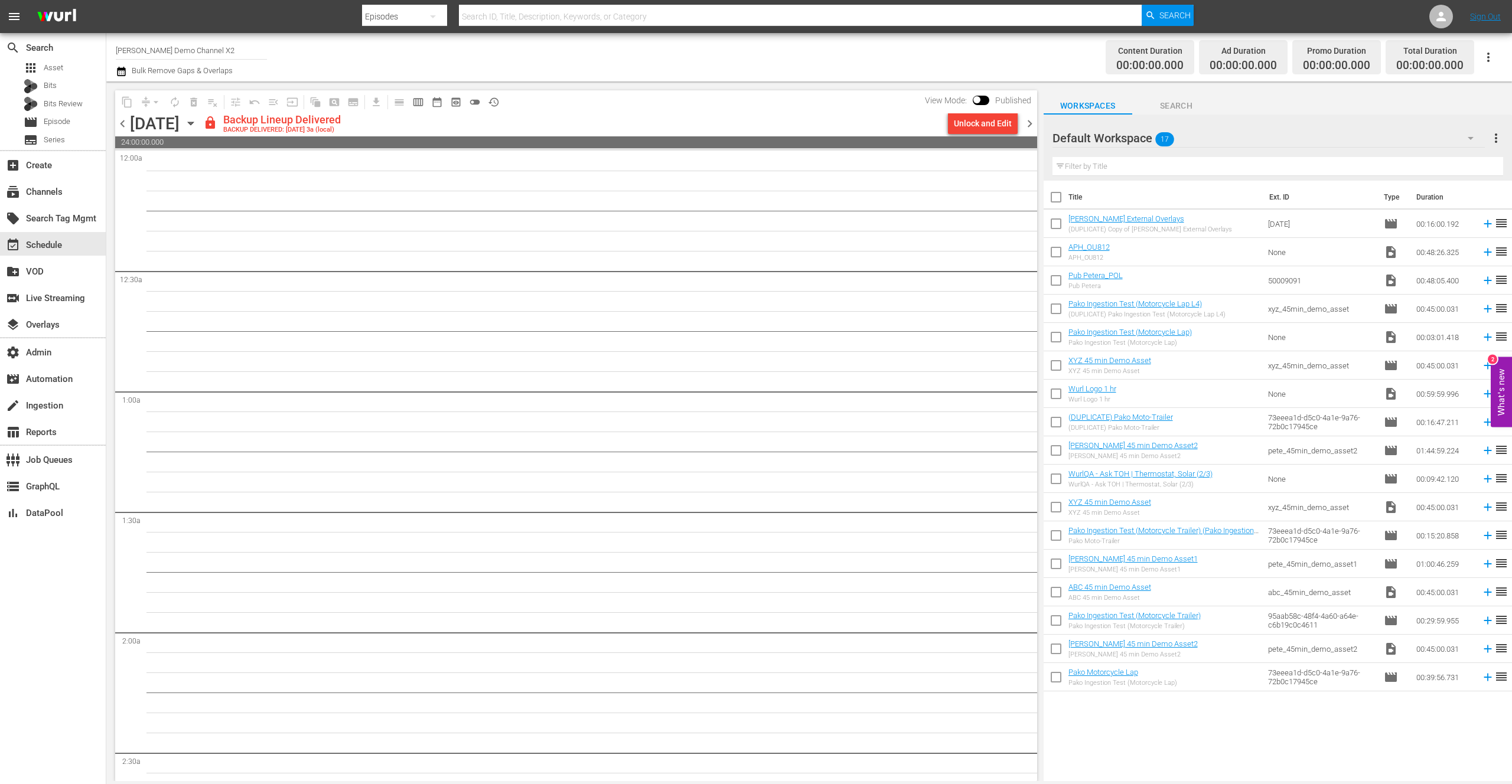
click at [197, 124] on icon "button" at bounding box center [191, 123] width 13 height 13
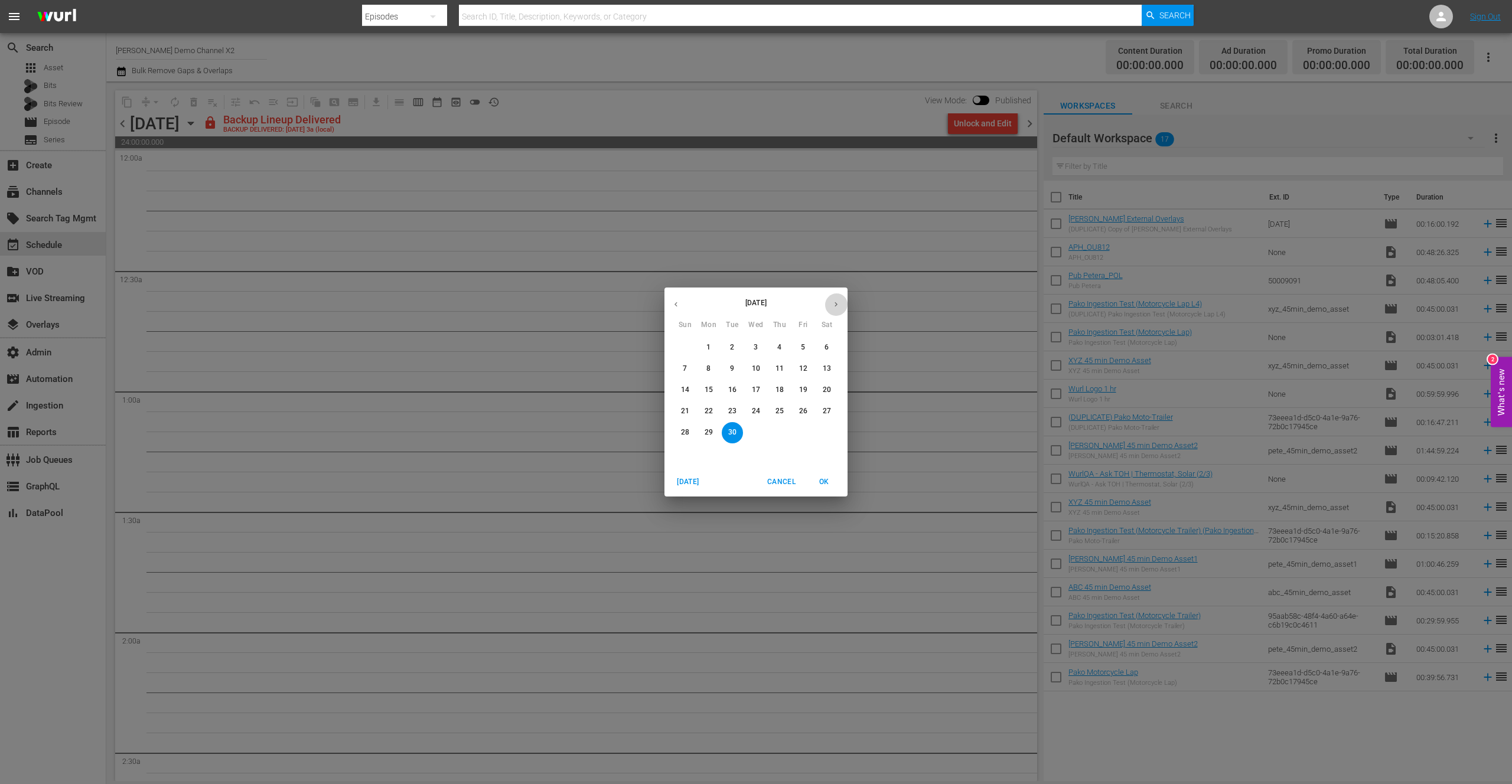
click at [834, 307] on icon "button" at bounding box center [836, 304] width 9 height 9
click at [803, 347] on p "3" at bounding box center [803, 347] width 4 height 10
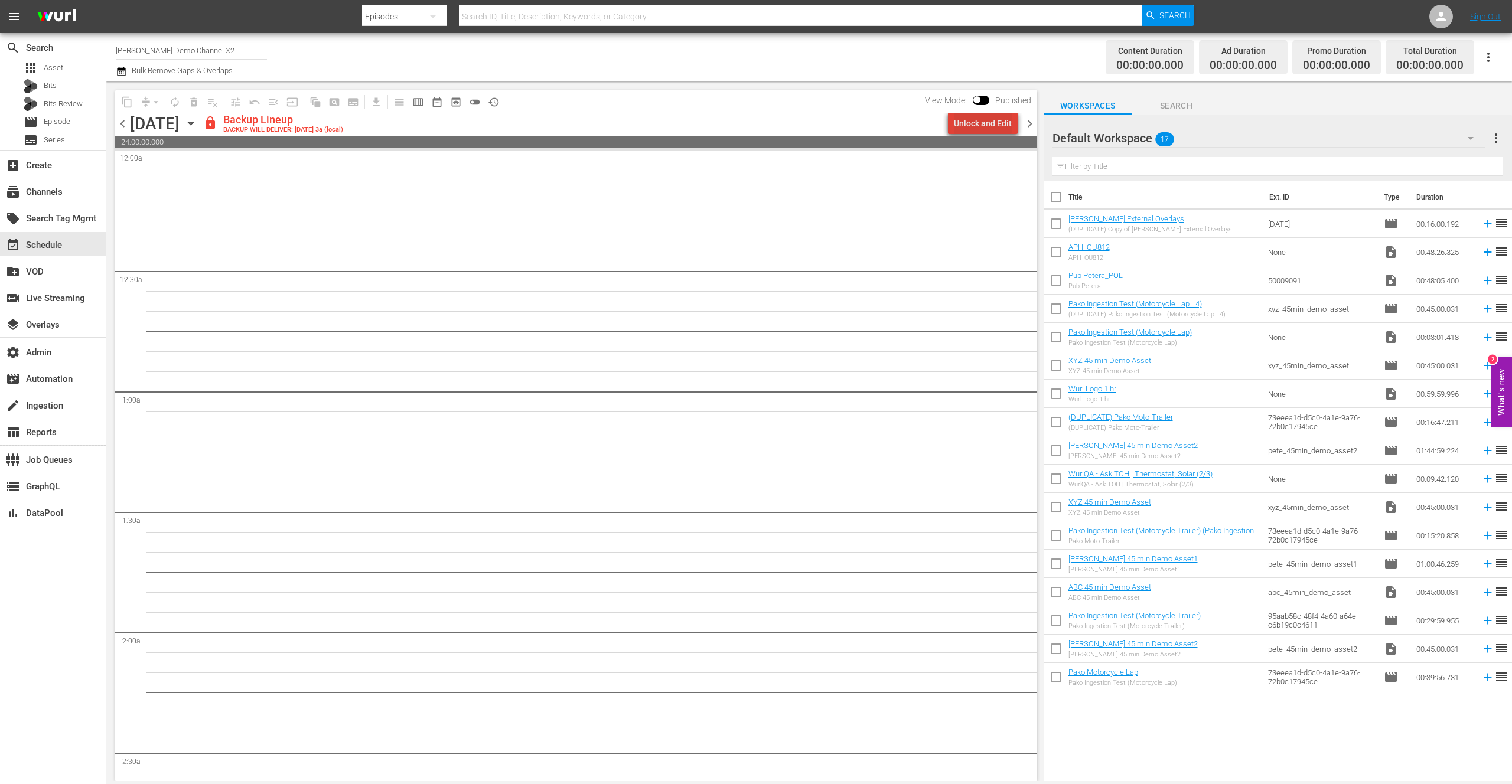
click at [990, 124] on div "Unlock and Edit" at bounding box center [982, 123] width 58 height 21
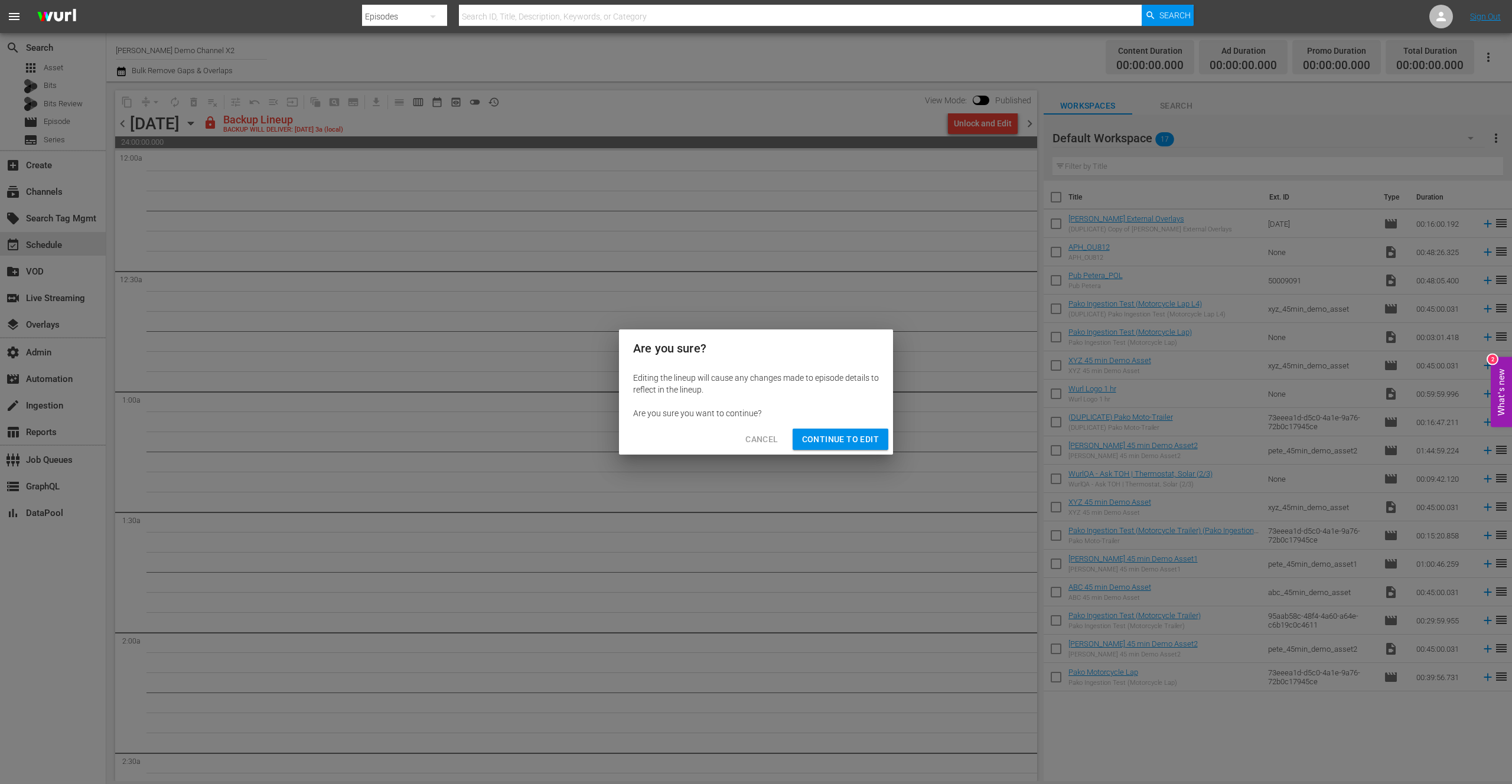
click at [847, 443] on span "Continue to Edit" at bounding box center [840, 440] width 77 height 15
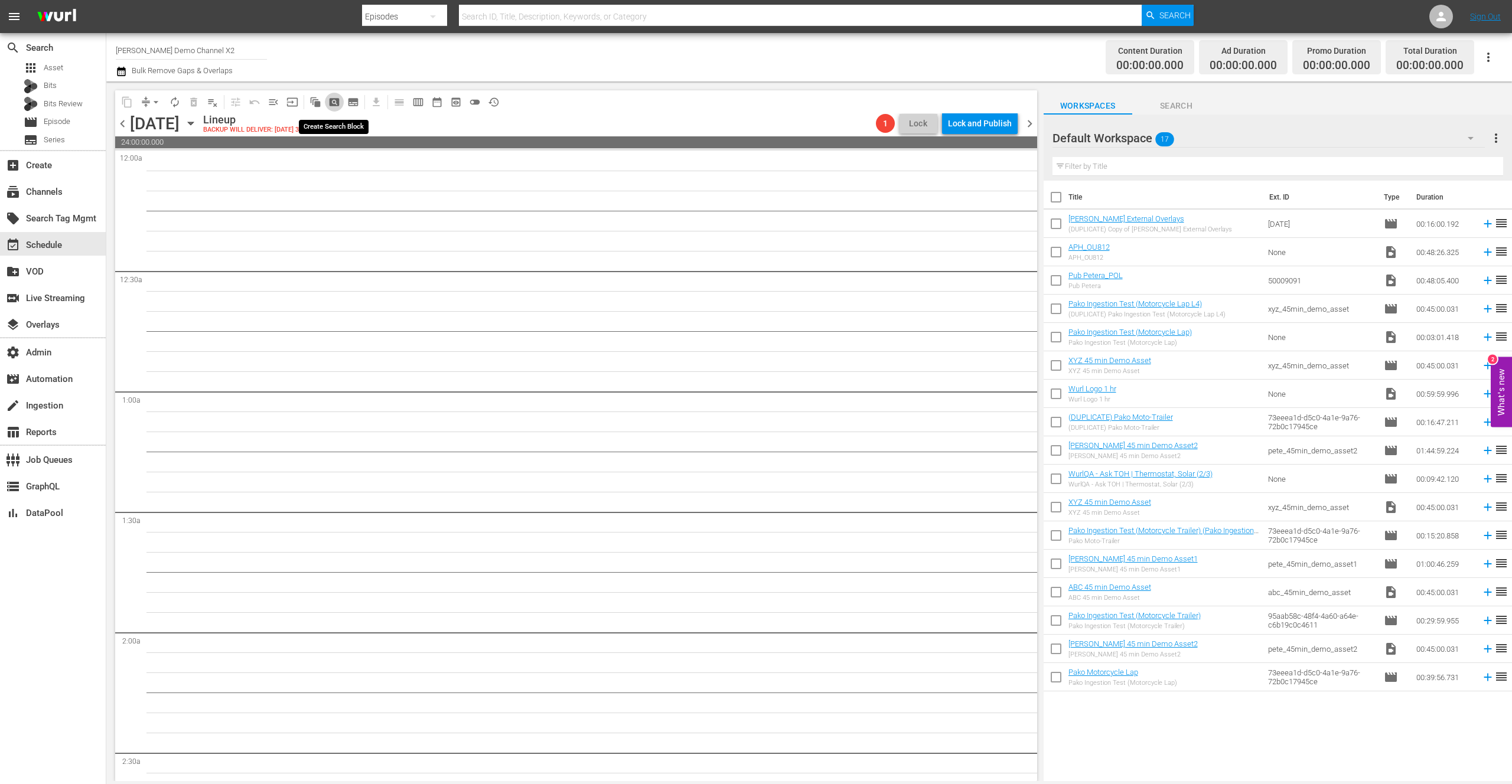
click at [336, 102] on span "pageview_outlined" at bounding box center [334, 102] width 12 height 12
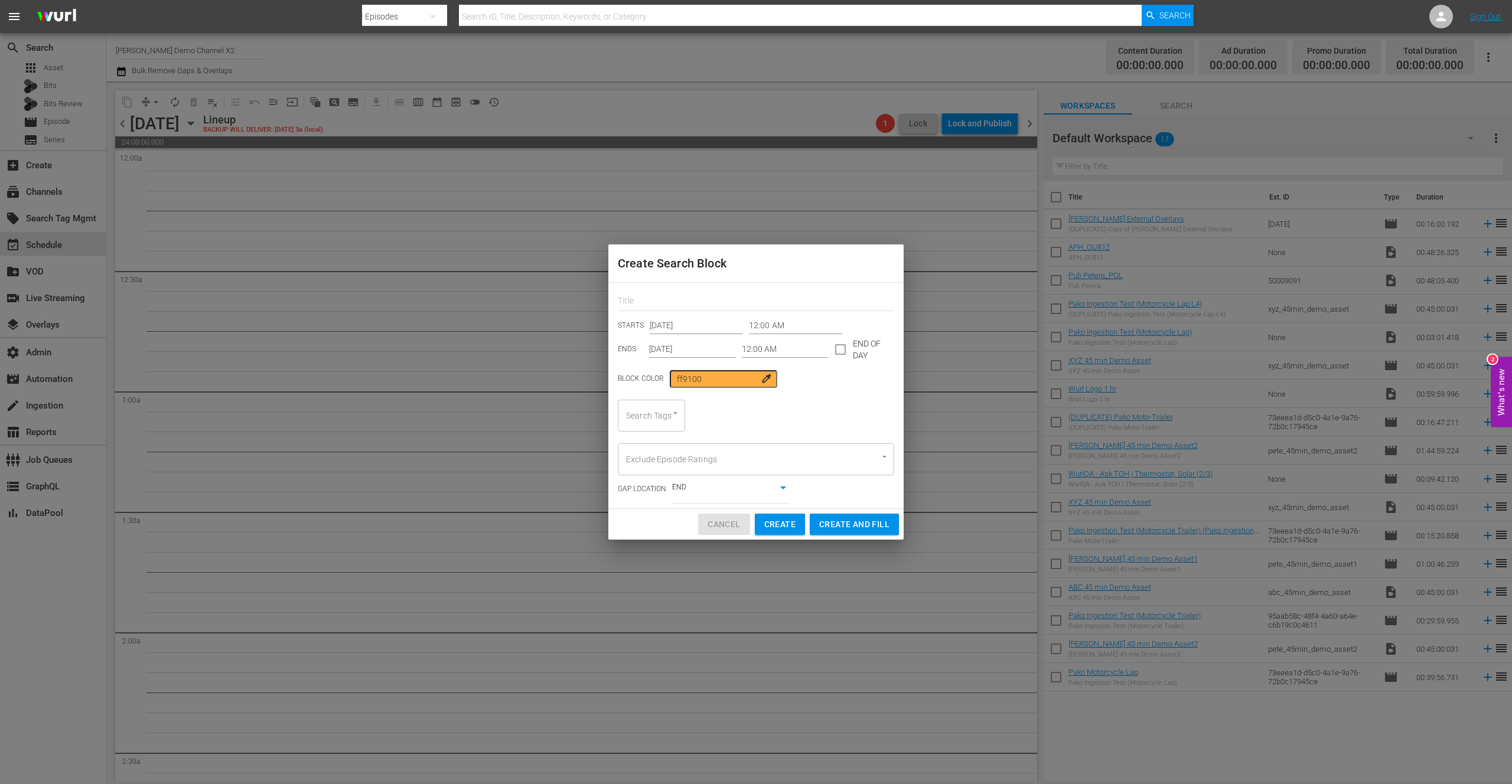
click at [729, 527] on span "Cancel" at bounding box center [724, 524] width 33 height 15
